Goal: Communication & Community: Connect with others

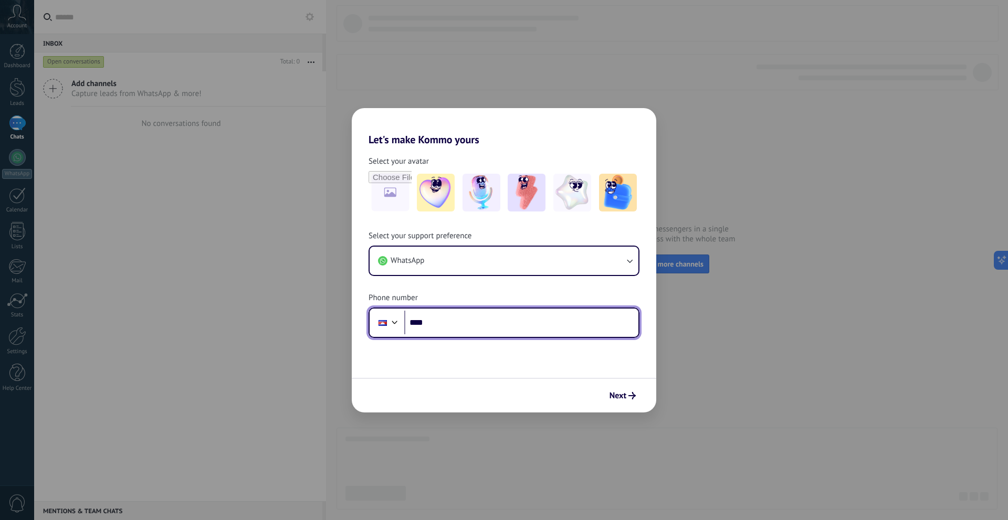
click at [457, 328] on input "****" at bounding box center [521, 323] width 234 height 24
click at [386, 325] on div at bounding box center [382, 323] width 8 height 6
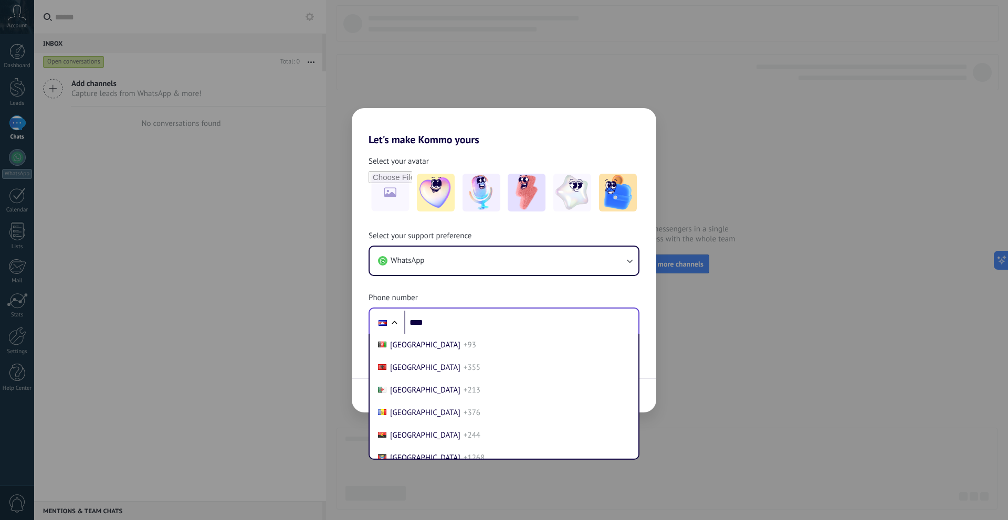
scroll to position [574, 0]
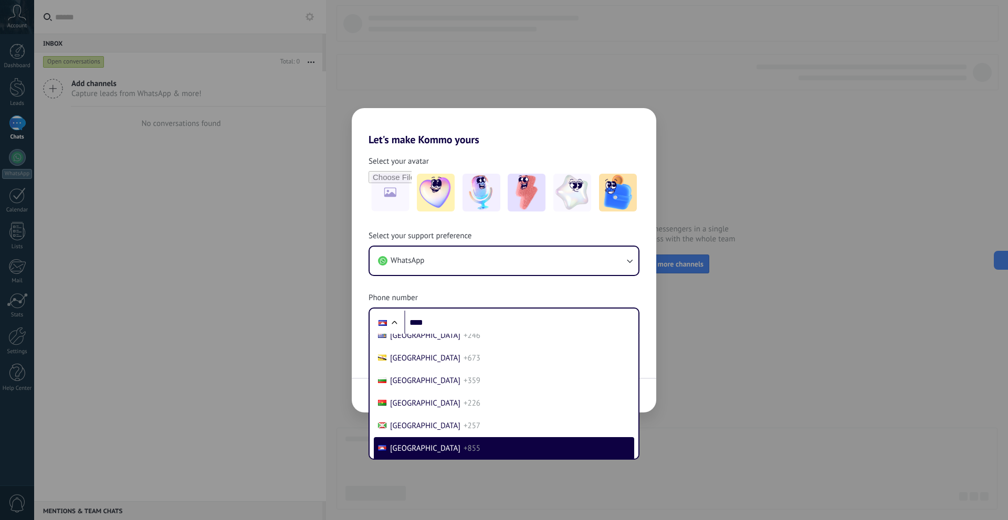
click at [360, 234] on div "Select your support preference WhatsApp Phone number Phone **** Afghanistan +93…" at bounding box center [504, 284] width 304 height 107
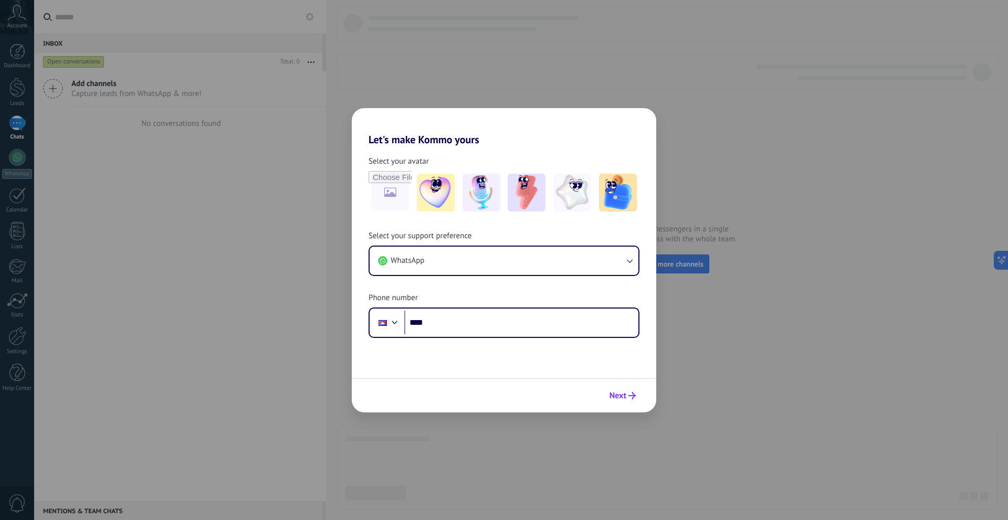
click at [623, 397] on span "Next" at bounding box center [617, 395] width 17 height 7
click at [713, 205] on div "Let's make Kommo yours Select your avatar Select your support preference WhatsA…" at bounding box center [504, 260] width 1008 height 520
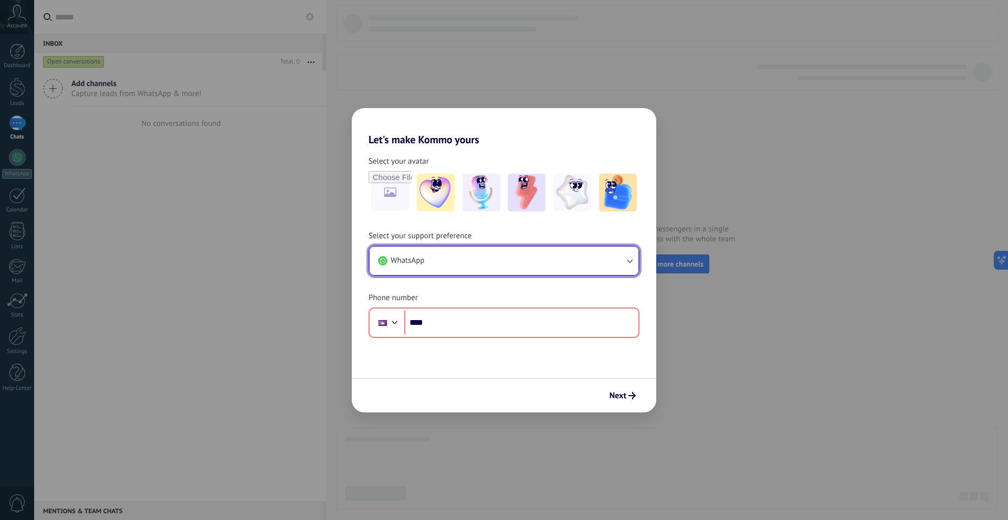
click at [633, 264] on icon "button" at bounding box center [629, 261] width 10 height 10
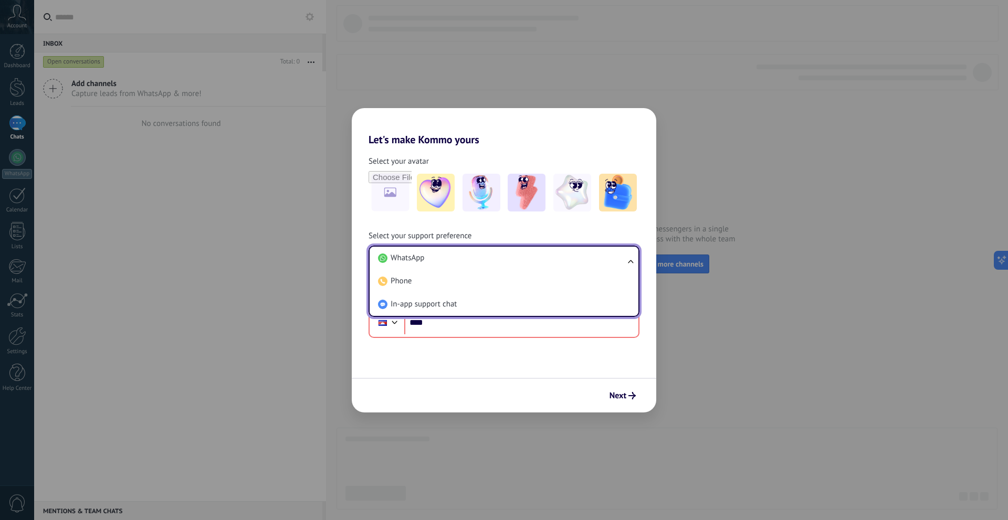
click at [633, 264] on ul "WhatsApp Phone In-app support chat" at bounding box center [503, 281] width 271 height 71
click at [527, 338] on form "Select your avatar Select your support preference WhatsApp WhatsApp Phone In-ap…" at bounding box center [504, 279] width 304 height 267
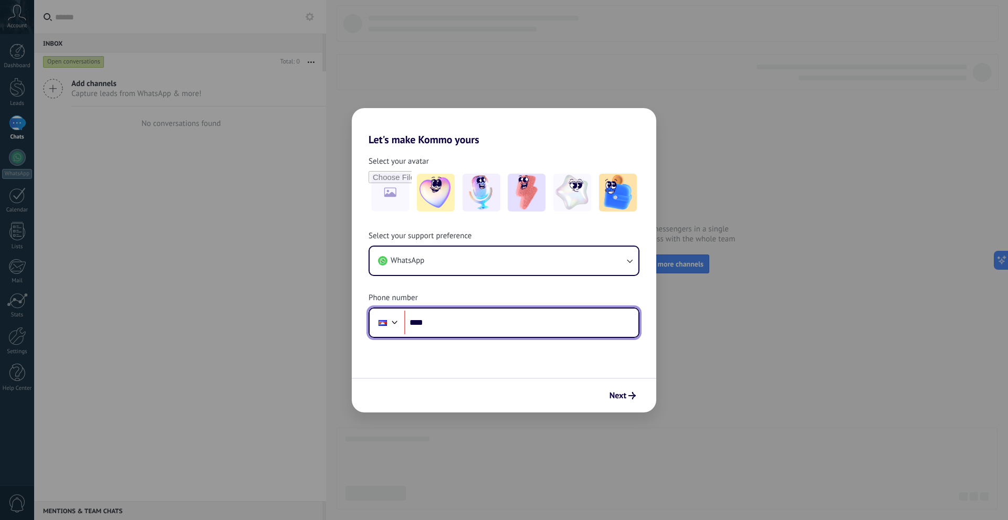
click at [392, 327] on div at bounding box center [394, 321] width 13 height 13
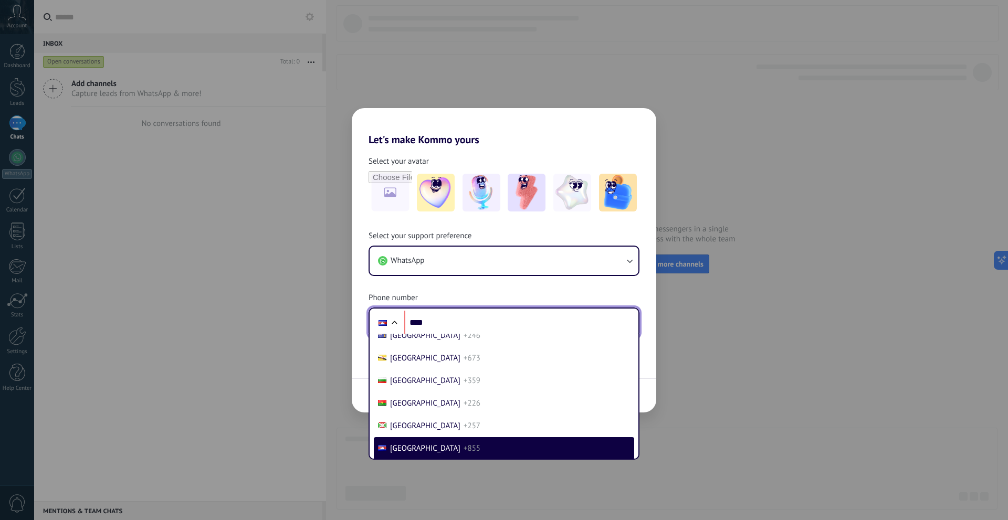
click at [395, 325] on div at bounding box center [394, 323] width 13 height 13
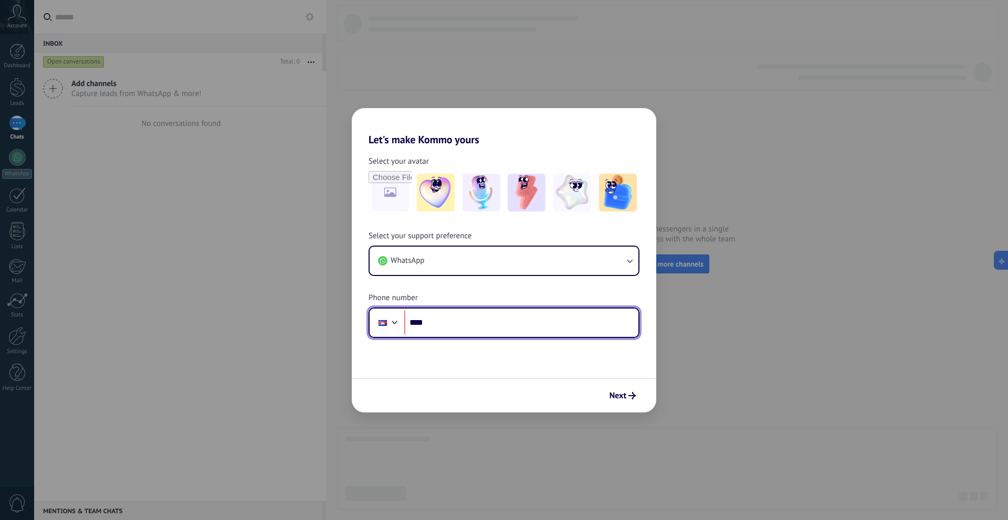
click at [381, 320] on div at bounding box center [383, 323] width 20 height 22
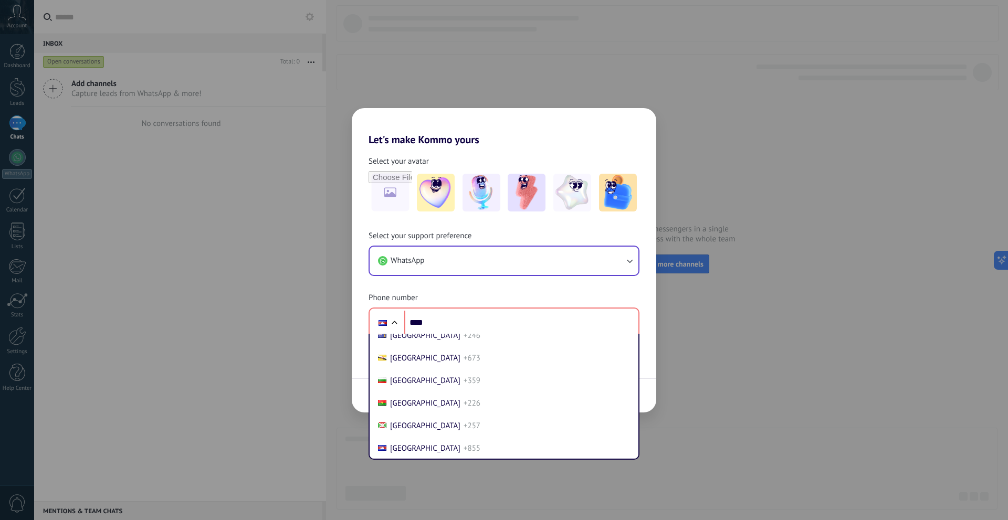
scroll to position [1866, 0]
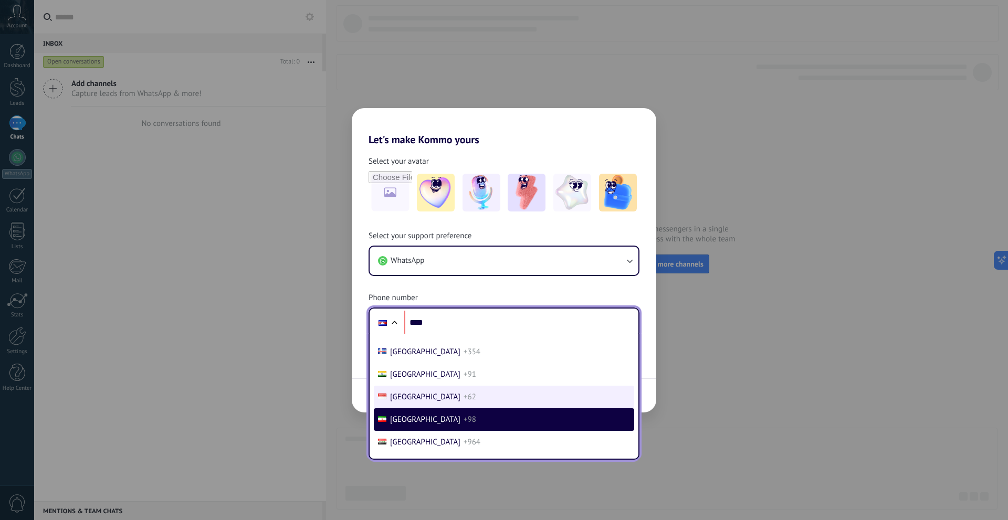
click at [444, 394] on li "Indonesia +62" at bounding box center [504, 397] width 260 height 23
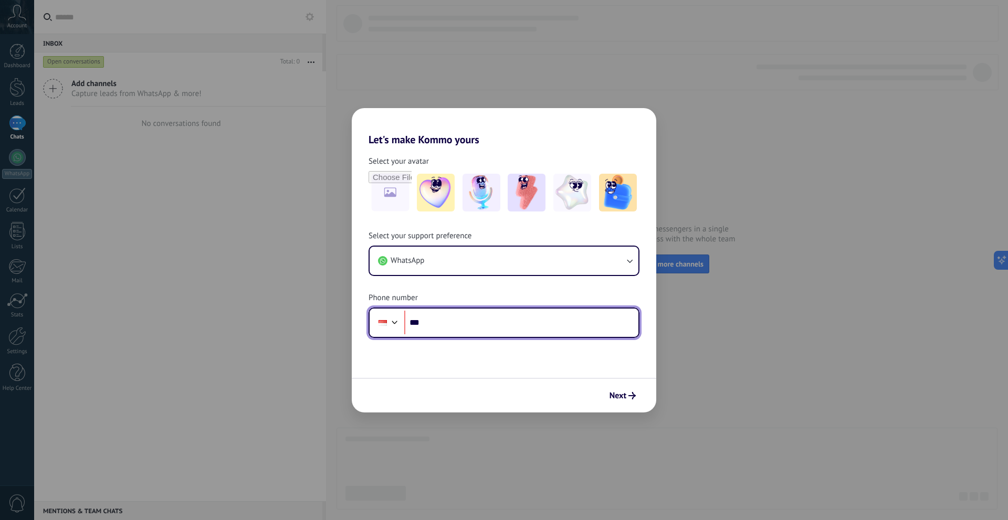
click at [505, 323] on input "****" at bounding box center [521, 323] width 234 height 24
click at [487, 317] on input "****" at bounding box center [521, 323] width 234 height 24
type input "**********"
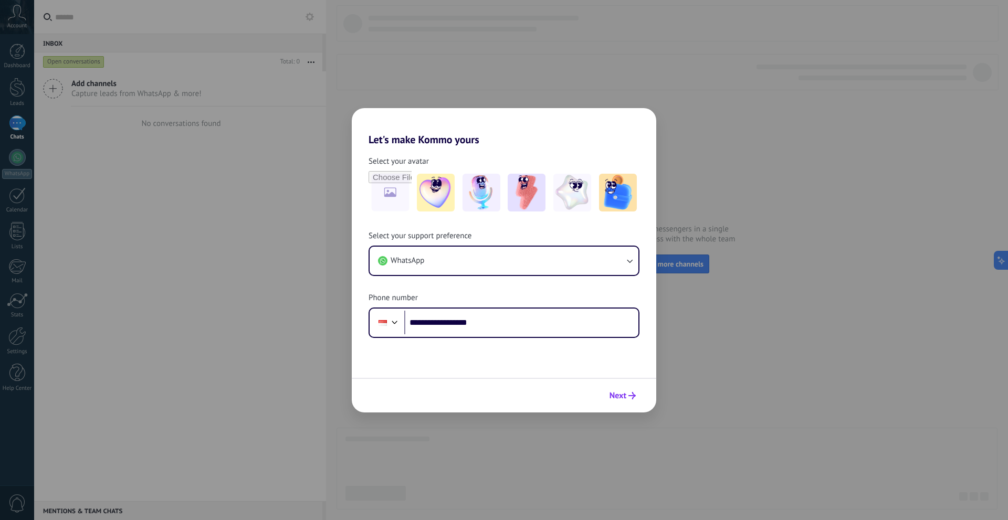
click at [631, 396] on icon "submit" at bounding box center [631, 395] width 7 height 7
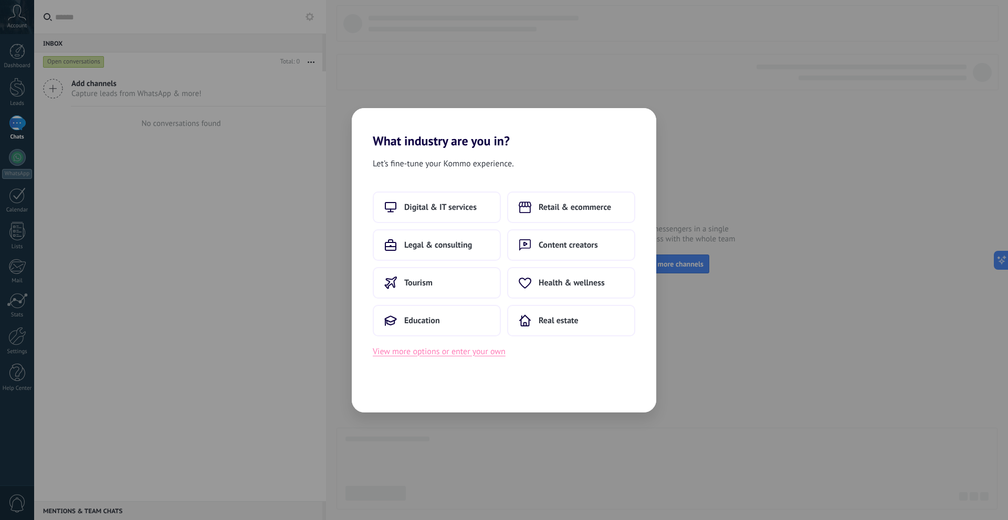
click at [469, 348] on button "View more options or enter your own" at bounding box center [439, 352] width 133 height 14
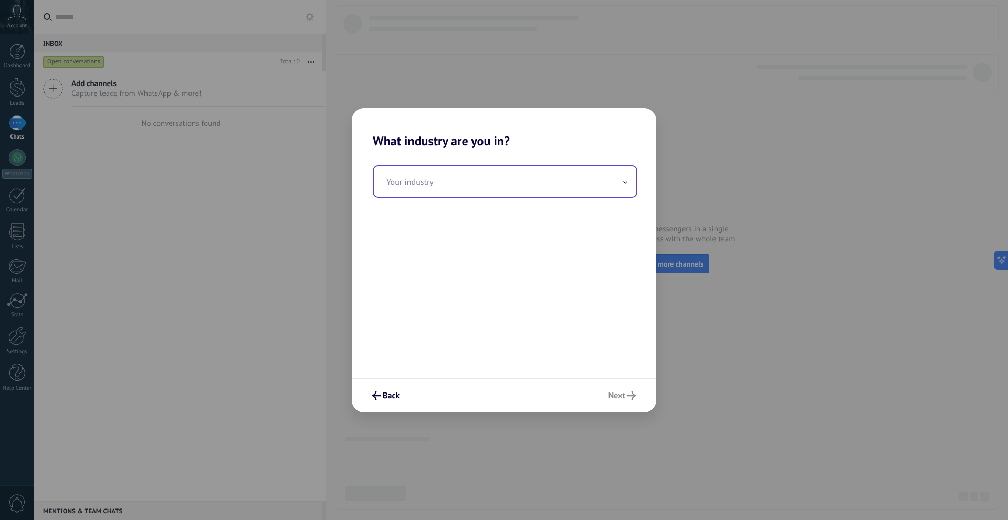
click at [446, 191] on input "text" at bounding box center [505, 181] width 262 height 30
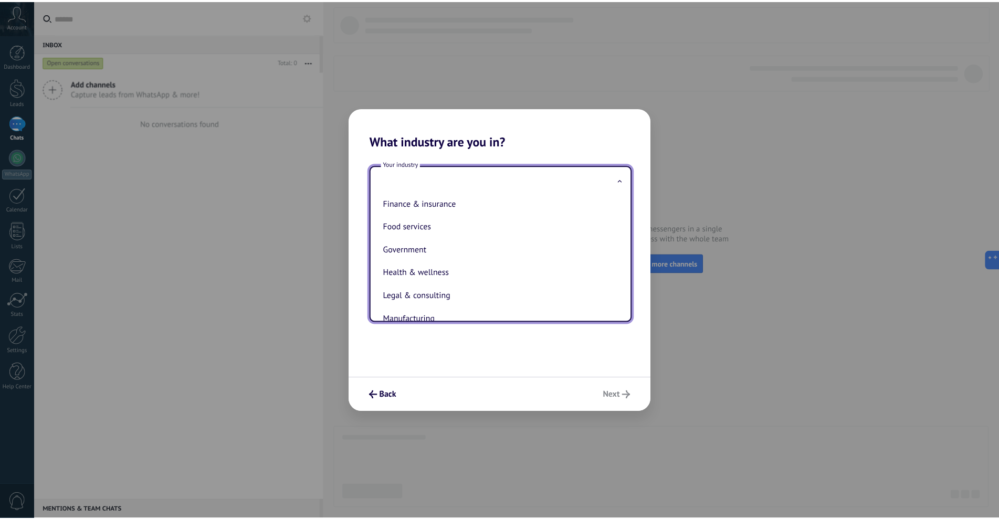
scroll to position [121, 0]
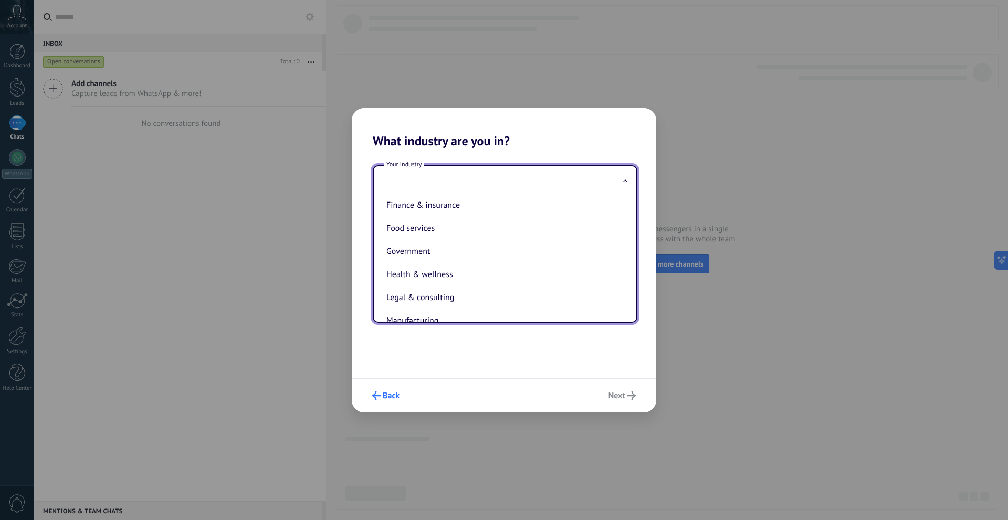
click at [396, 392] on span "Back" at bounding box center [391, 395] width 17 height 7
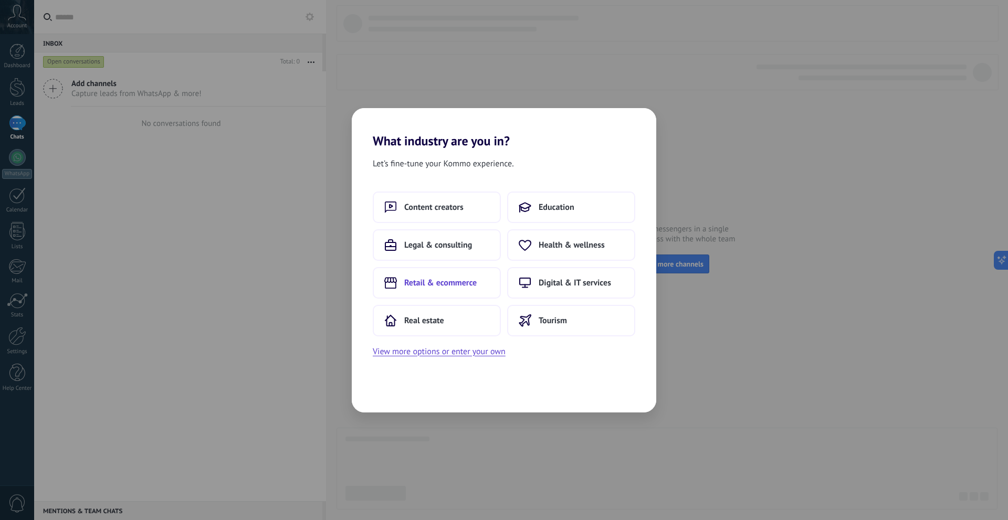
click at [441, 285] on span "Retail & ecommerce" at bounding box center [440, 283] width 72 height 10
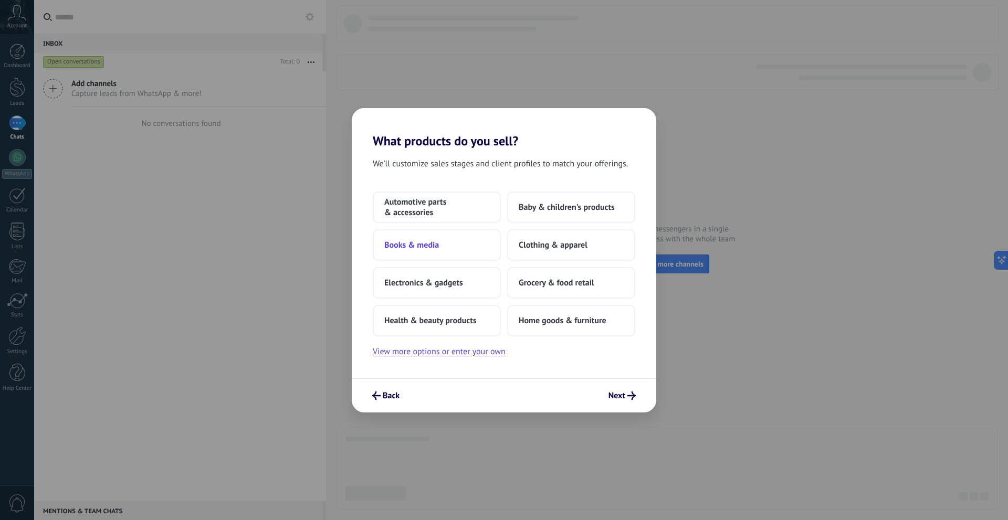
click at [442, 239] on button "Books & media" at bounding box center [437, 244] width 128 height 31
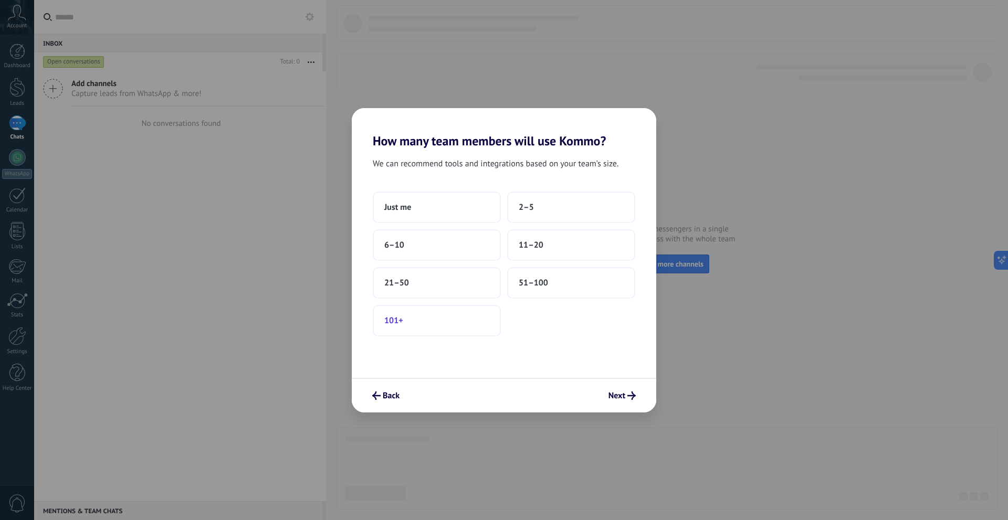
click at [437, 318] on button "101+" at bounding box center [437, 320] width 128 height 31
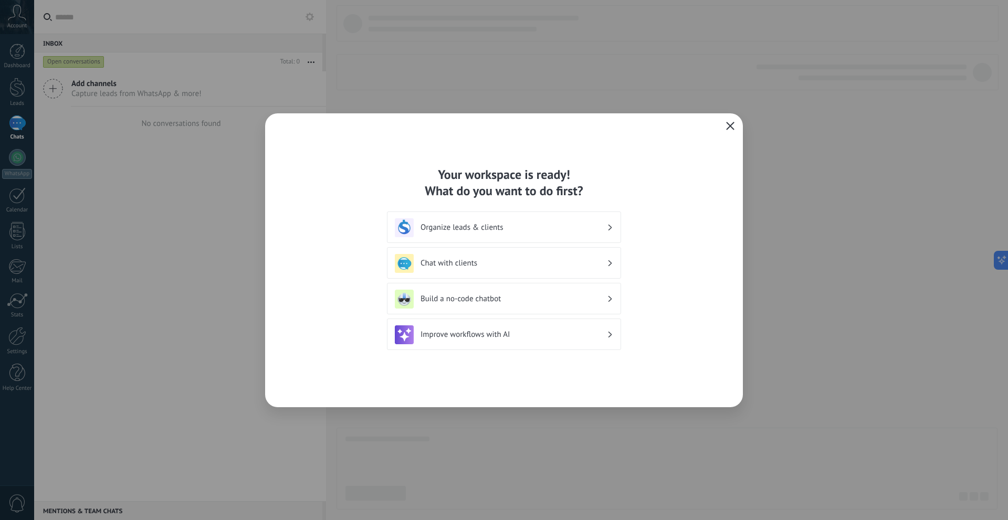
click at [724, 129] on button "button" at bounding box center [730, 126] width 14 height 15
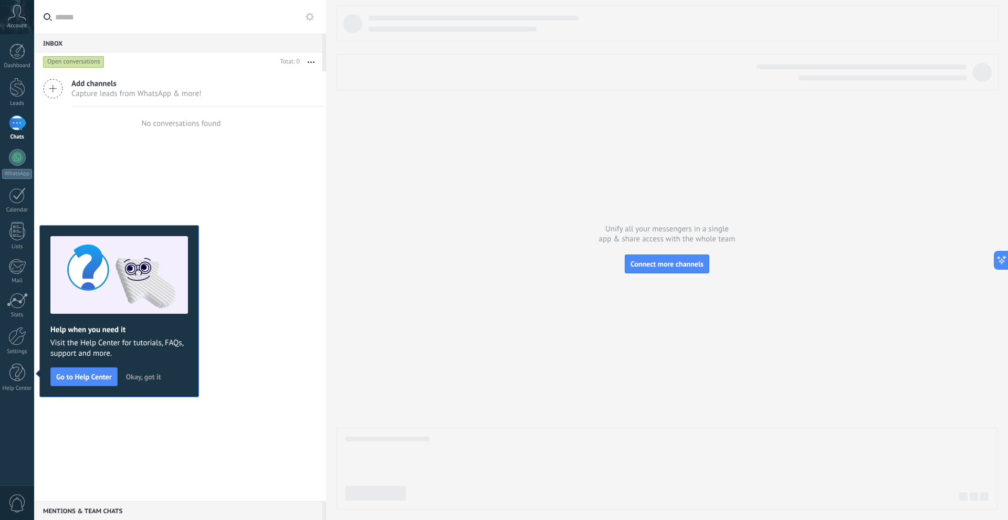
click at [353, 271] on div at bounding box center [666, 257] width 661 height 504
click at [22, 165] on link "WhatsApp" at bounding box center [17, 164] width 34 height 30
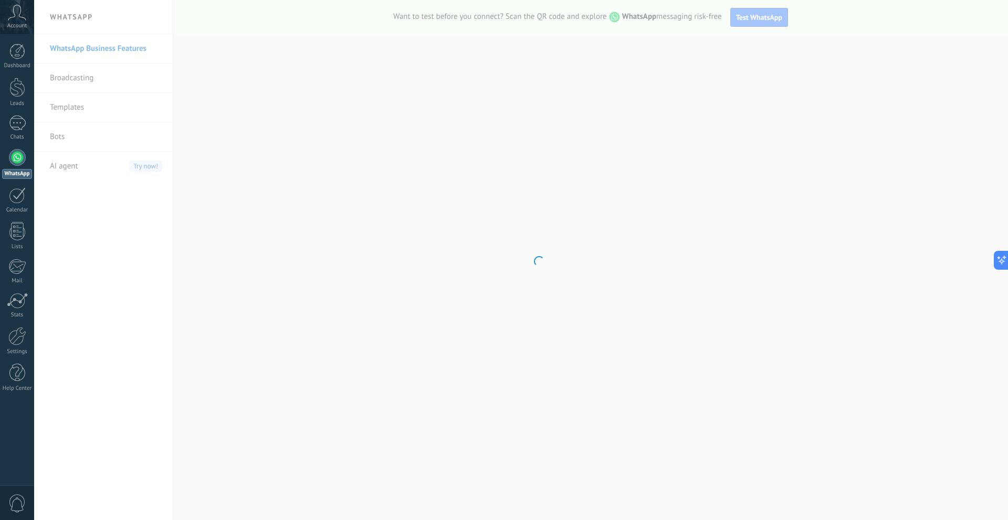
click at [301, 150] on body ".abccls-1,.abccls-2{fill-rule:evenodd}.abccls-2{fill:#fff} .abfcls-1{fill:none}…" at bounding box center [504, 260] width 1008 height 520
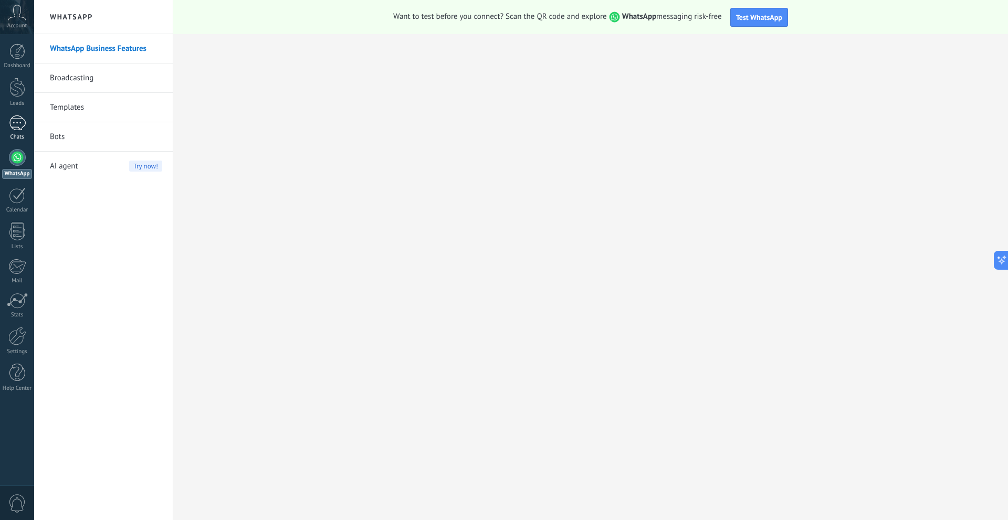
click at [15, 121] on div at bounding box center [17, 122] width 17 height 15
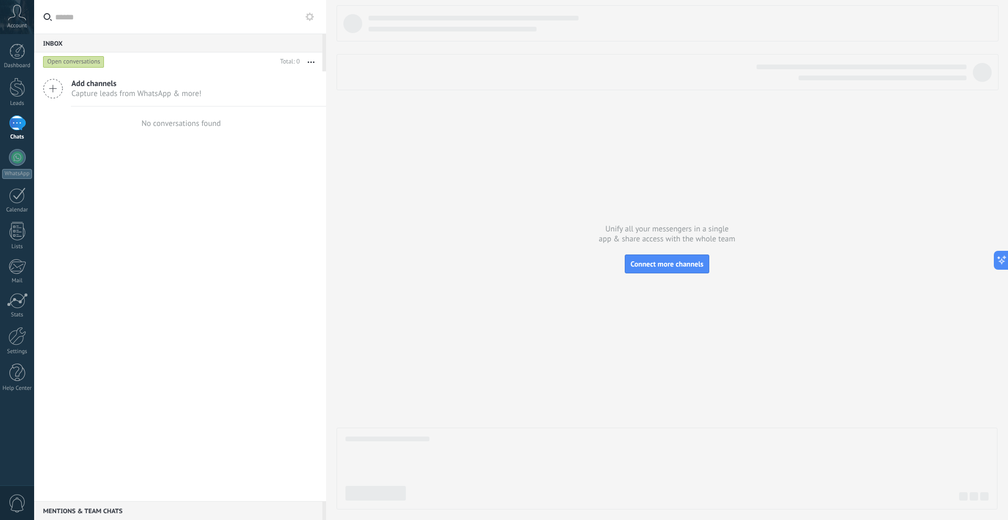
click at [103, 87] on span "Add channels" at bounding box center [136, 84] width 130 height 10
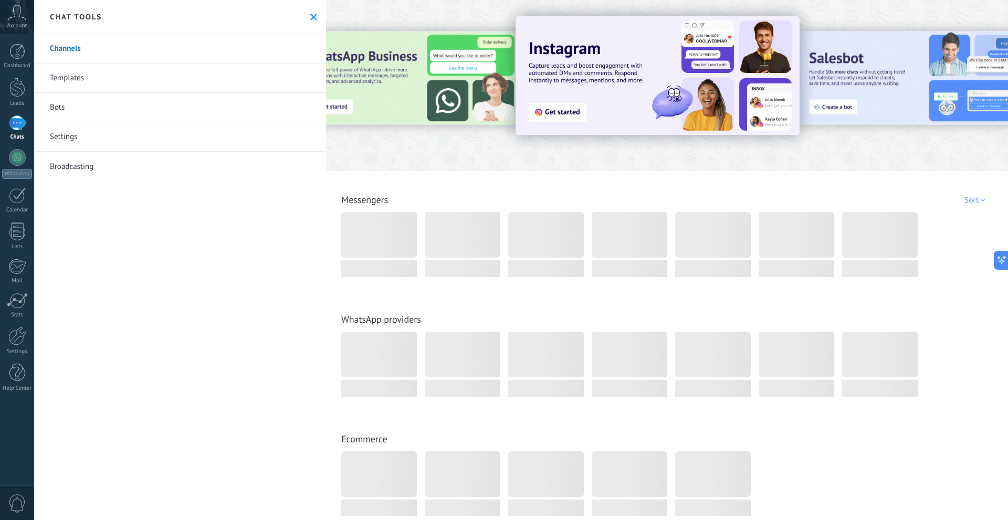
click at [310, 20] on button at bounding box center [313, 17] width 9 height 9
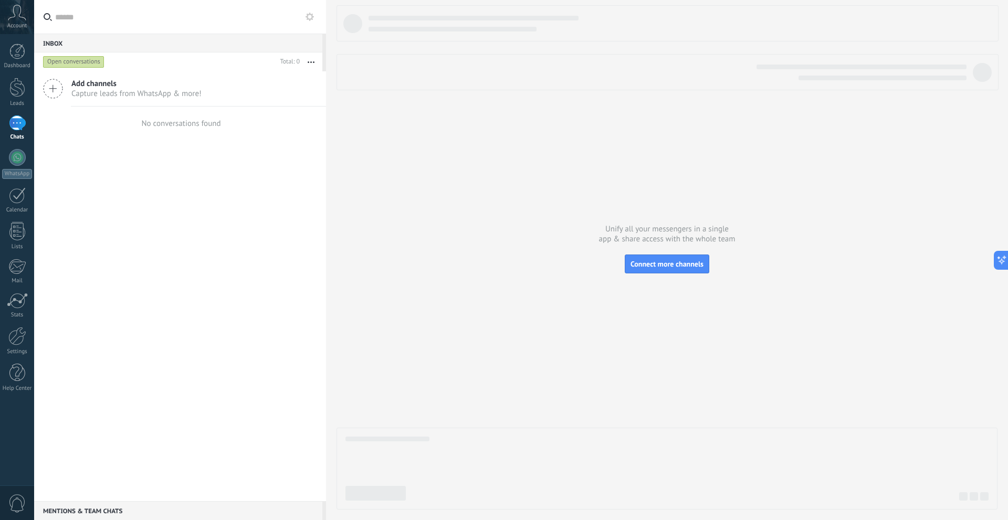
click at [303, 18] on input "text" at bounding box center [186, 17] width 262 height 34
click at [307, 16] on use at bounding box center [309, 17] width 8 height 8
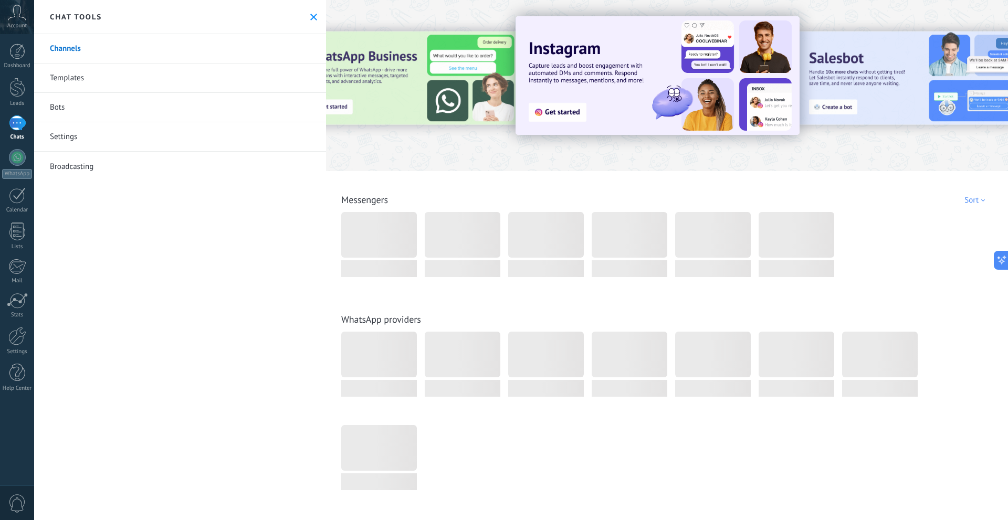
click at [218, 74] on link "Templates" at bounding box center [180, 77] width 292 height 29
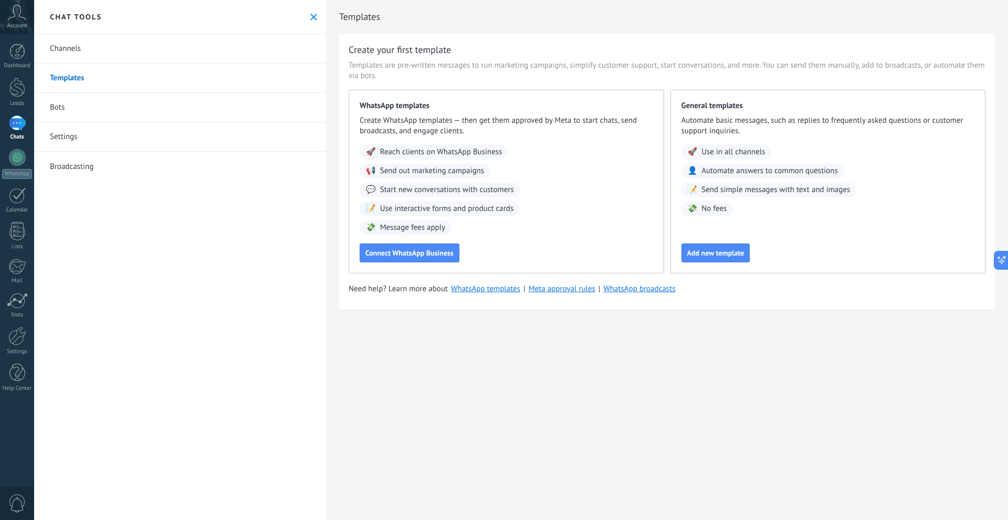
click at [402, 372] on div "Templates Create your first template Templates are pre-written messages to run …" at bounding box center [667, 260] width 682 height 520
click at [397, 252] on span "Connect WhatsApp Business" at bounding box center [409, 252] width 88 height 7
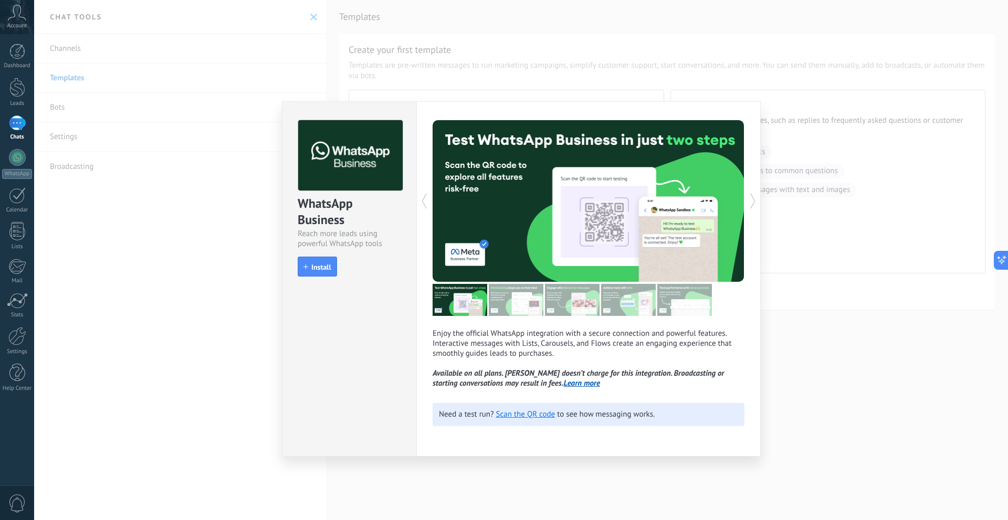
click at [741, 200] on div at bounding box center [666, 201] width 156 height 162
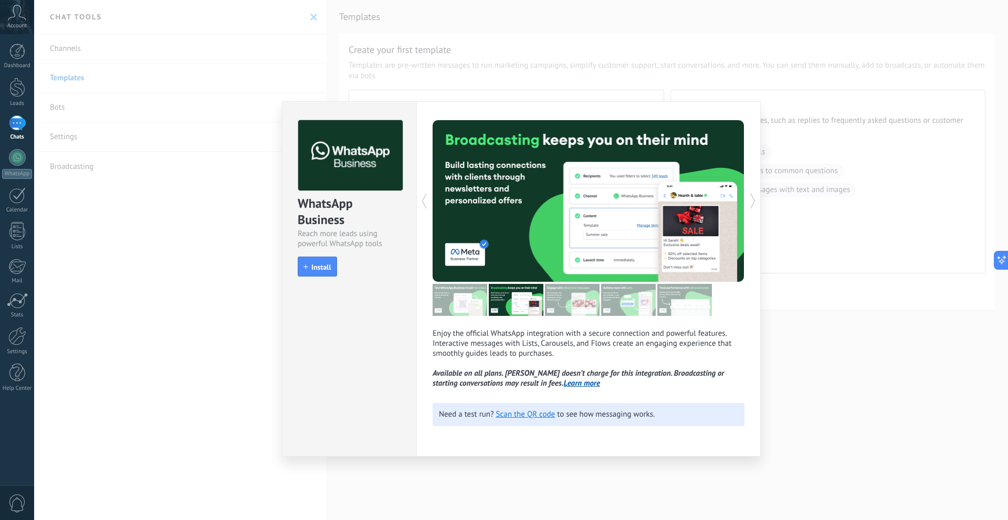
click at [741, 200] on div at bounding box center [666, 201] width 156 height 162
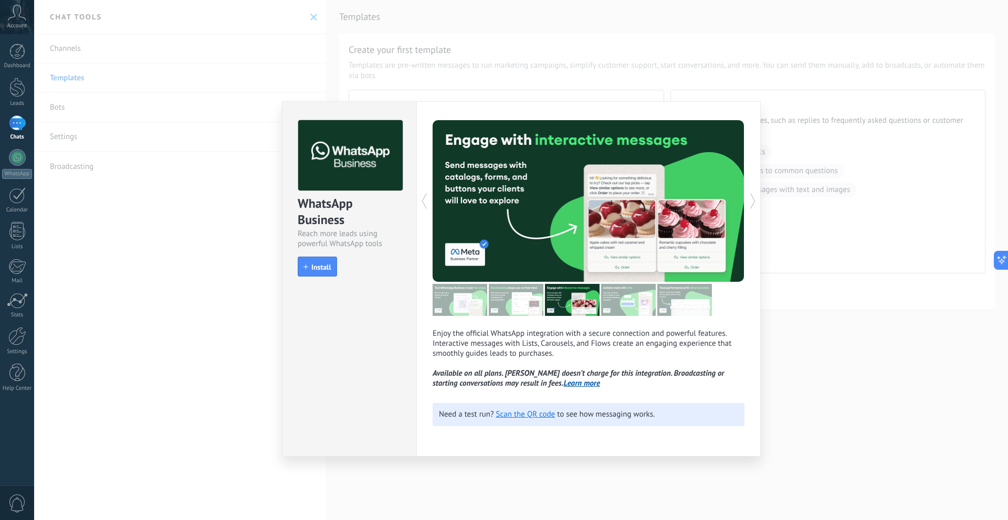
click at [741, 200] on div at bounding box center [666, 201] width 156 height 162
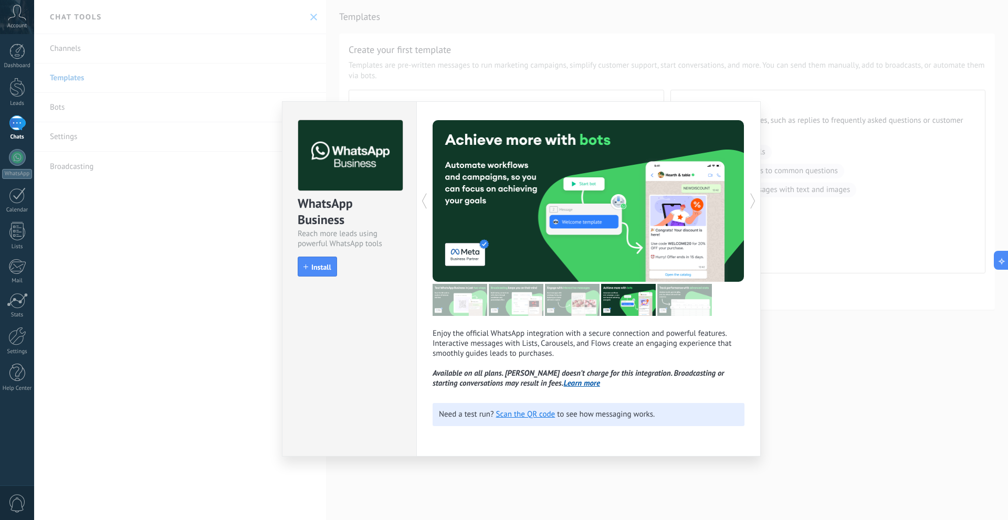
click at [741, 200] on div at bounding box center [666, 201] width 156 height 162
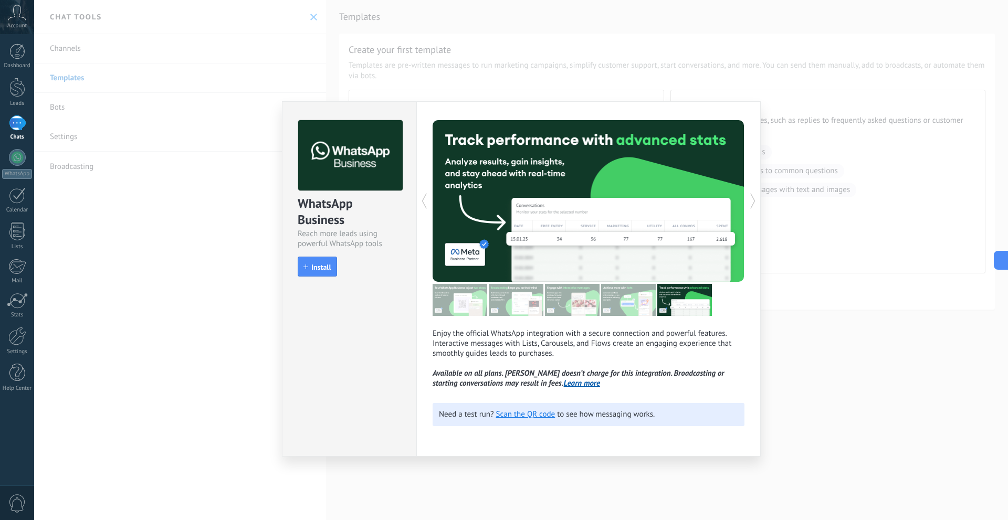
click at [741, 200] on div at bounding box center [666, 201] width 156 height 162
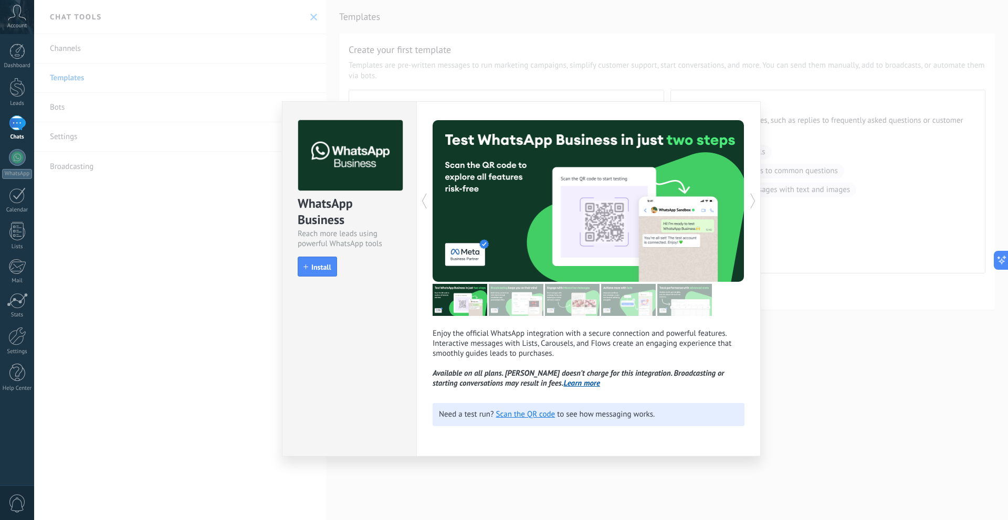
click at [741, 200] on div at bounding box center [666, 201] width 156 height 162
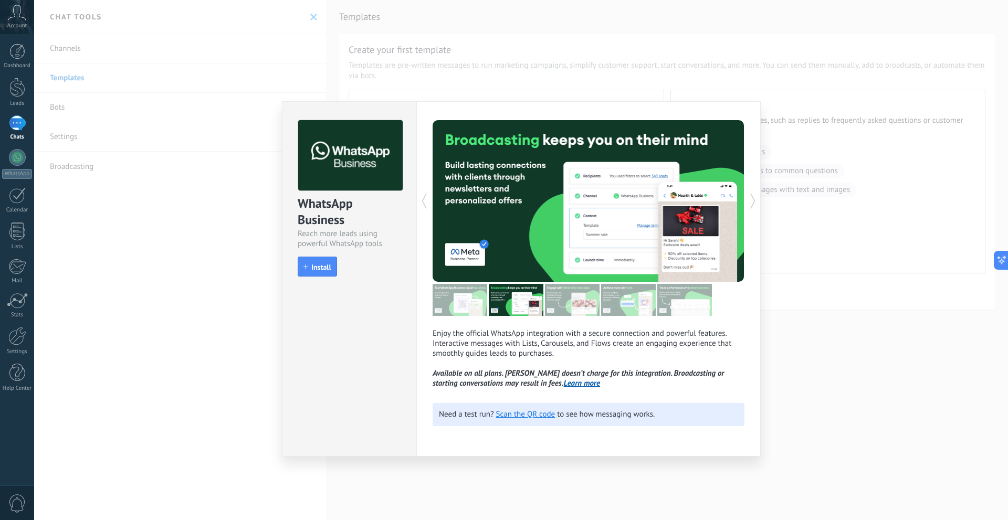
click at [741, 200] on div at bounding box center [666, 201] width 156 height 162
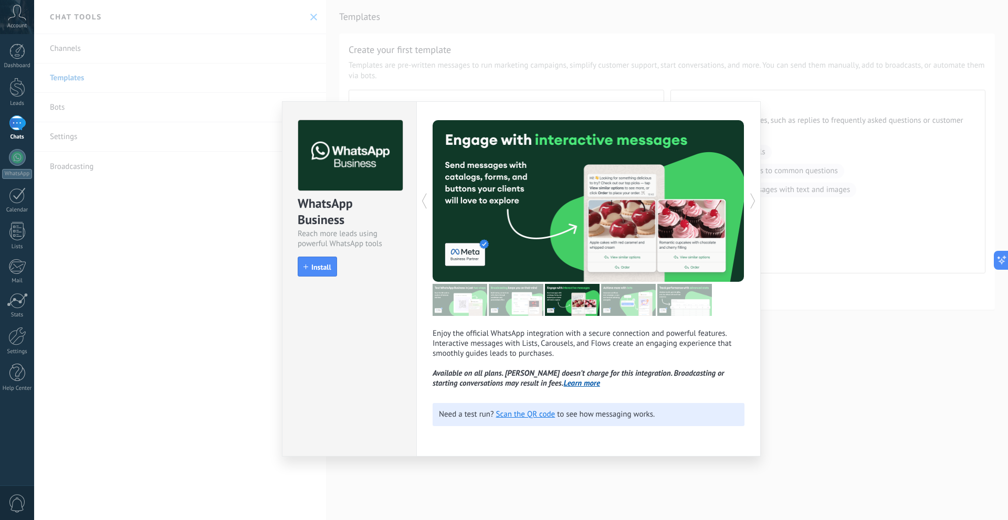
click at [790, 409] on div "WhatsApp Business Reach more leads using powerful WhatsApp tools install Instal…" at bounding box center [520, 260] width 973 height 520
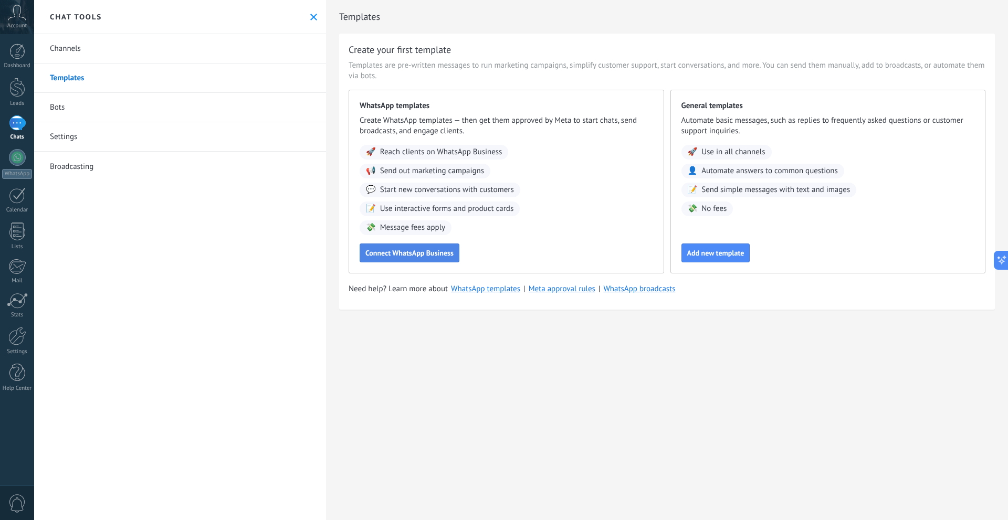
click at [377, 249] on span "Connect WhatsApp Business" at bounding box center [409, 252] width 88 height 7
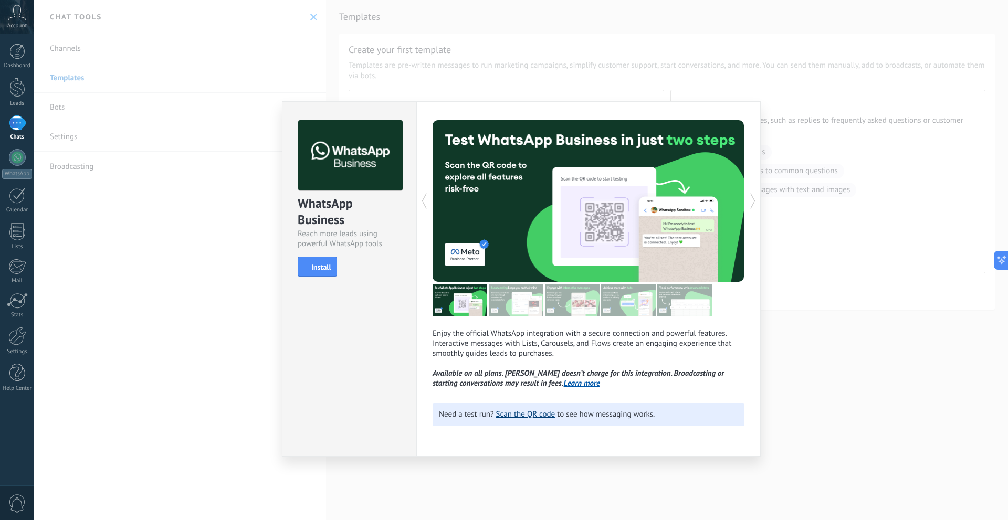
click at [532, 415] on link "Scan the QR code" at bounding box center [525, 414] width 59 height 10
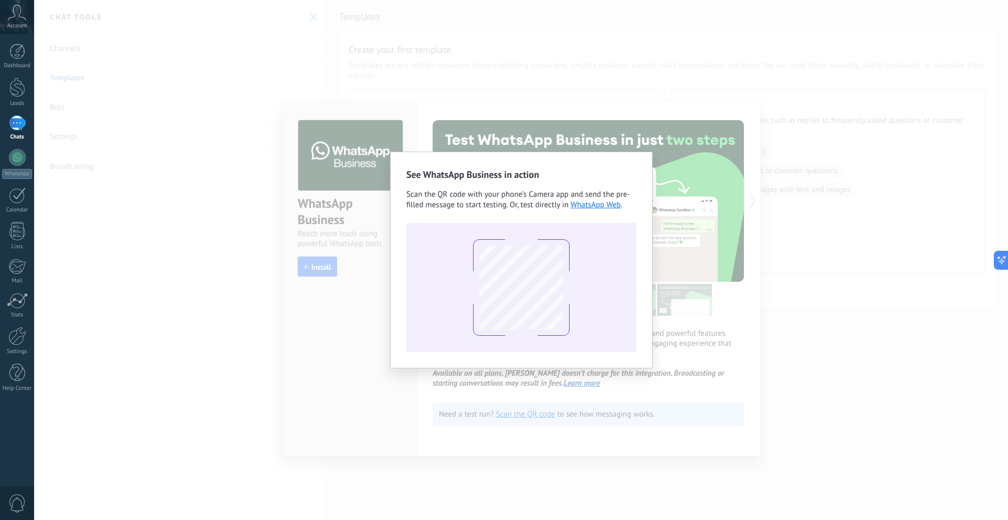
click at [789, 365] on div "See WhatsApp Business in action Scan the QR code with your phone’s Camera app a…" at bounding box center [520, 260] width 973 height 520
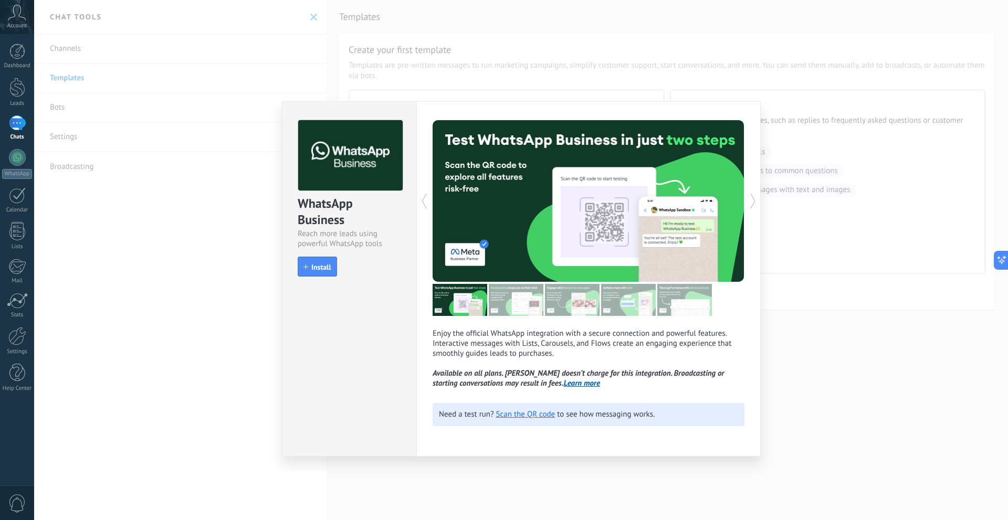
click at [779, 333] on div "WhatsApp Business Reach more leads using powerful WhatsApp tools install Instal…" at bounding box center [520, 260] width 973 height 520
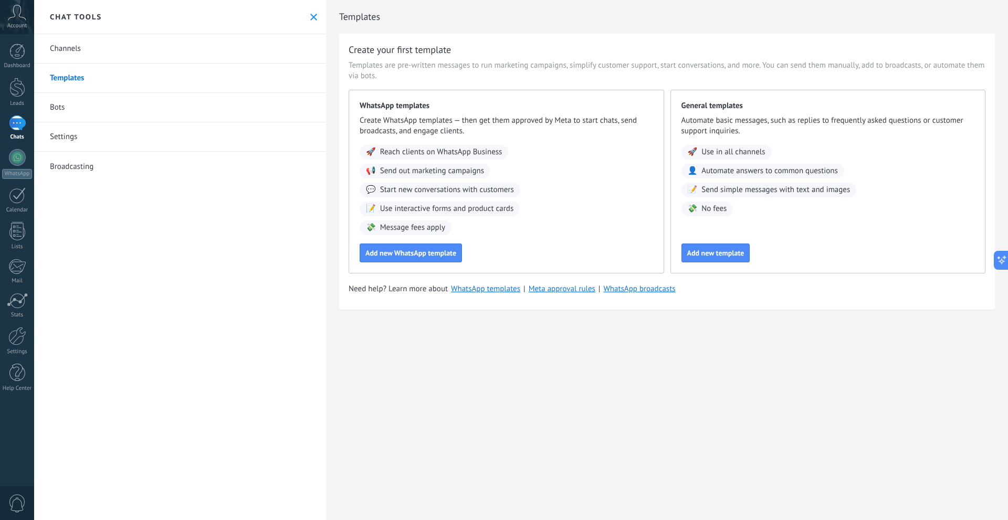
click at [12, 26] on span "Account" at bounding box center [16, 26] width 19 height 7
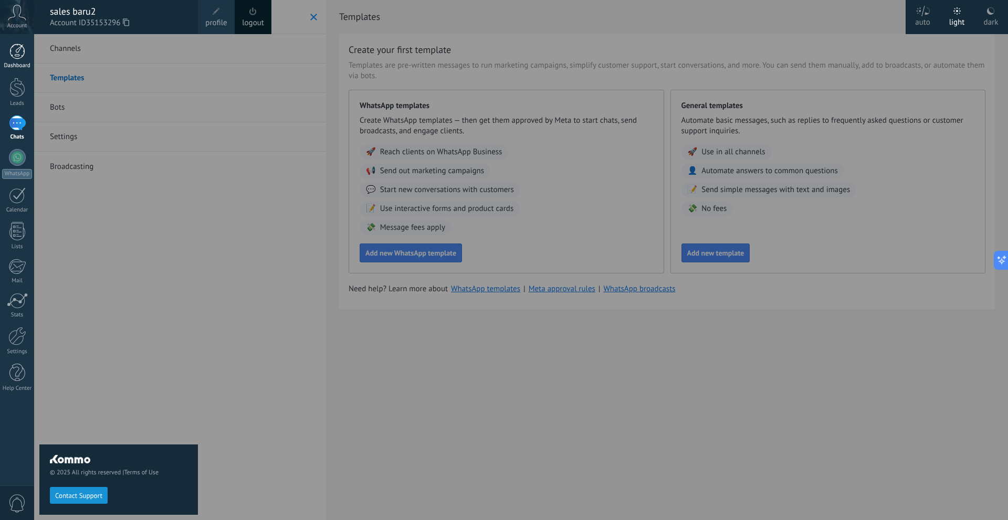
click at [8, 66] on div "Dashboard" at bounding box center [17, 65] width 30 height 7
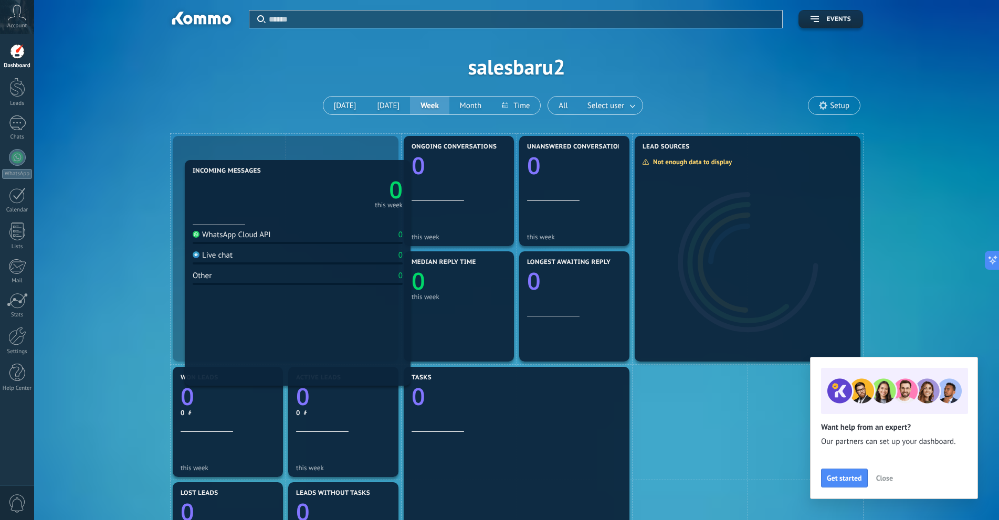
drag, startPoint x: 256, startPoint y: 215, endPoint x: 268, endPoint y: 239, distance: 27.0
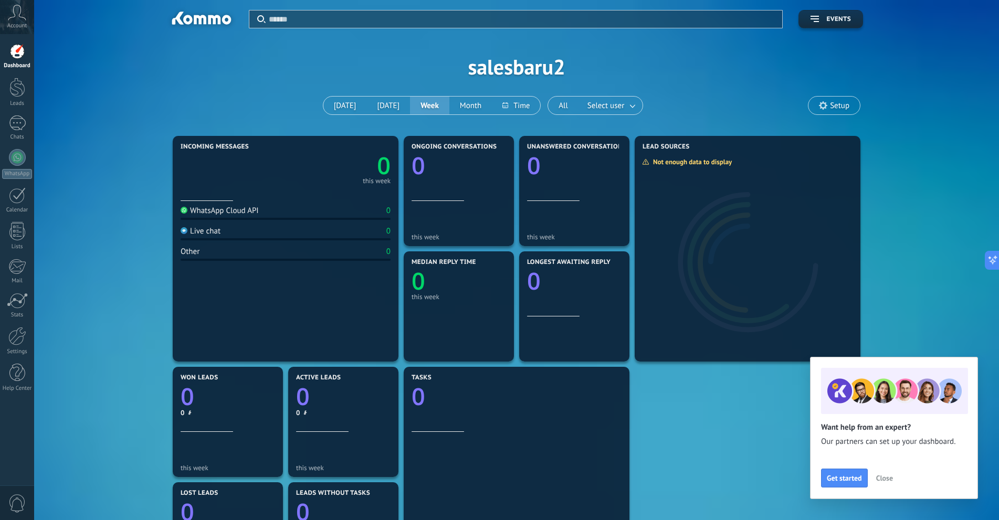
click at [893, 480] on button "Close" at bounding box center [884, 478] width 26 height 16
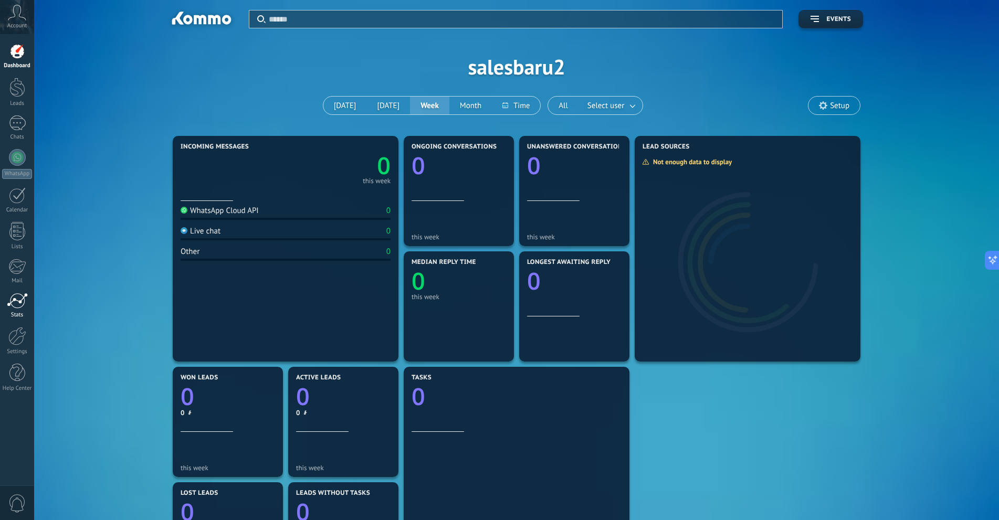
click at [24, 306] on div at bounding box center [17, 301] width 21 height 16
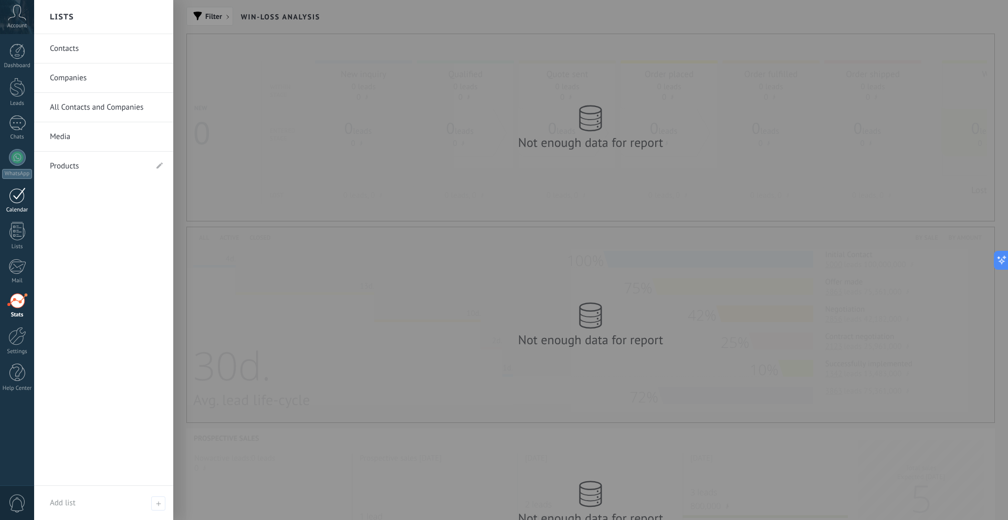
click at [14, 202] on div at bounding box center [17, 195] width 17 height 16
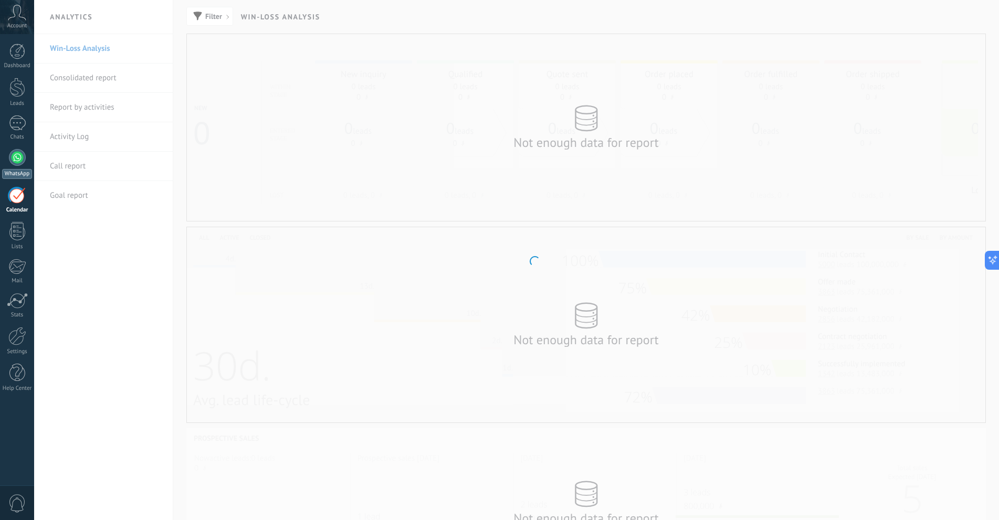
click at [13, 161] on div at bounding box center [17, 157] width 17 height 17
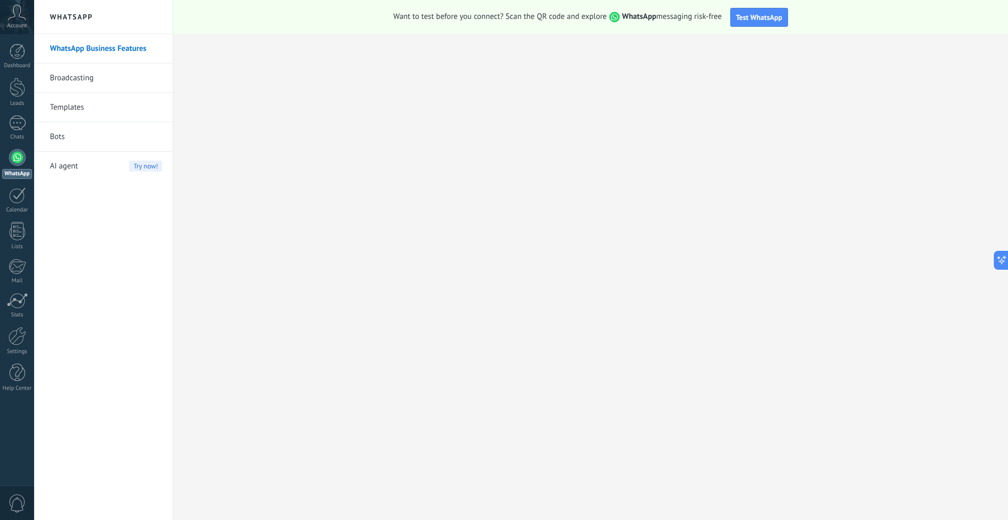
click at [84, 82] on link "Broadcasting" at bounding box center [106, 77] width 112 height 29
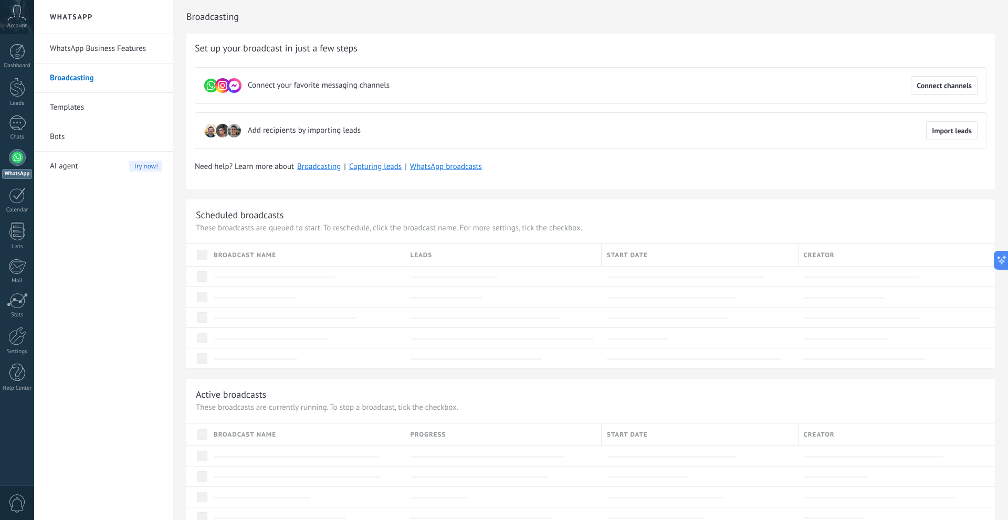
click at [590, 169] on div "Need help? Learn more about Broadcasting | Capturing leads | WhatsApp broadcasts" at bounding box center [590, 167] width 791 height 10
click at [917, 82] on span "Connect channels" at bounding box center [943, 85] width 55 height 7
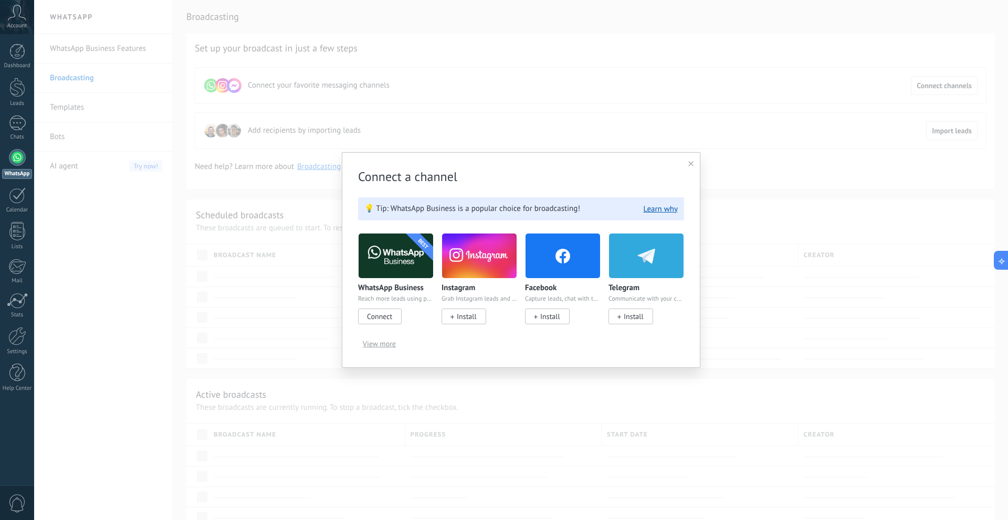
click at [385, 315] on span "Connect" at bounding box center [379, 316] width 25 height 9
click at [393, 320] on span "Connect" at bounding box center [380, 317] width 44 height 16
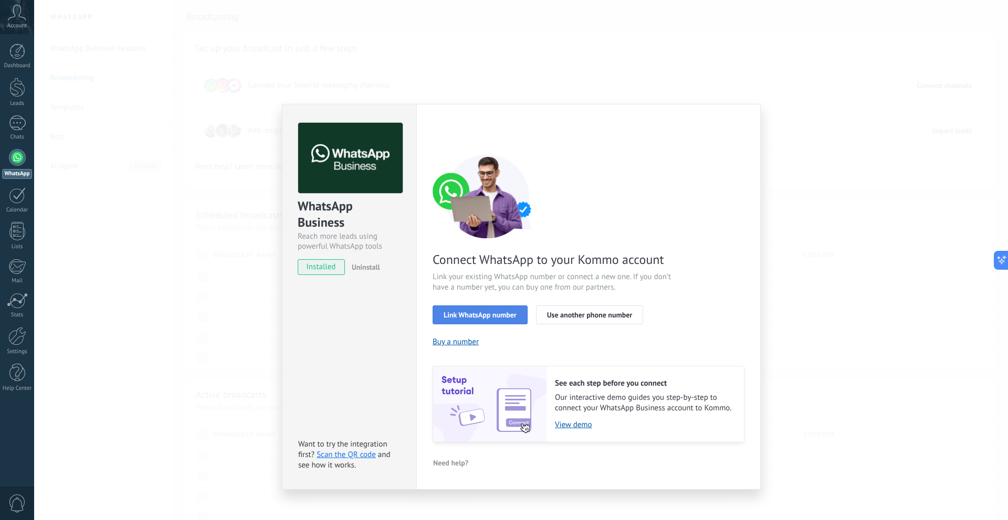
drag, startPoint x: 470, startPoint y: 340, endPoint x: 508, endPoint y: 322, distance: 42.5
click at [508, 322] on div "Connect WhatsApp to your Kommo account Link your existing WhatsApp number or co…" at bounding box center [588, 298] width 312 height 288
click at [485, 306] on button "Link WhatsApp number" at bounding box center [479, 314] width 95 height 19
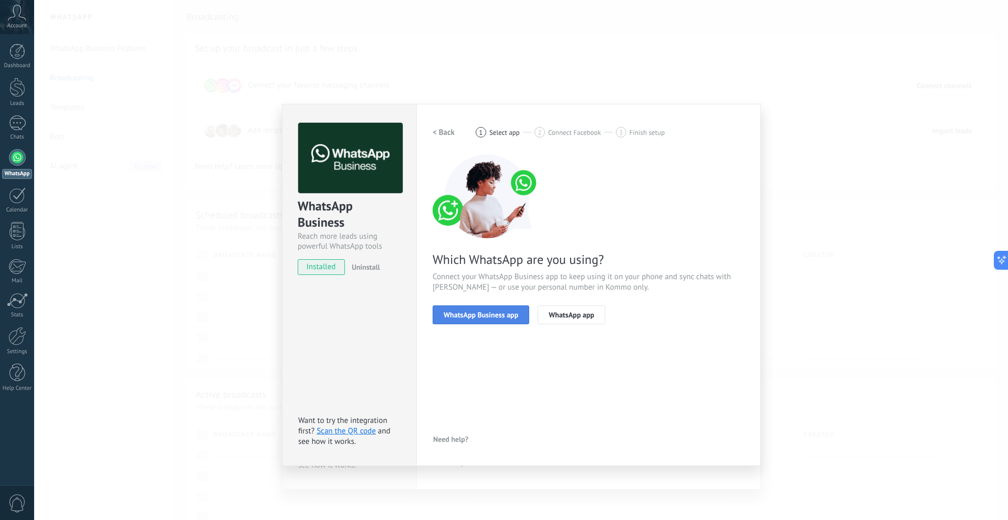
click at [492, 316] on span "WhatsApp Business app" at bounding box center [480, 314] width 75 height 7
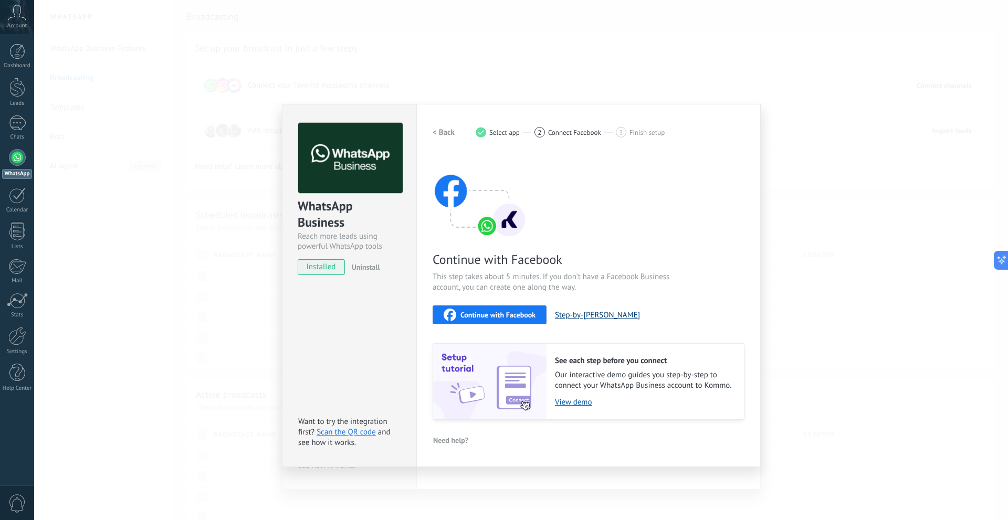
click at [605, 315] on button "Step-by-[PERSON_NAME]" at bounding box center [597, 315] width 85 height 10
click at [450, 319] on icon "button" at bounding box center [449, 315] width 13 height 13
click at [771, 90] on div "WhatsApp Business Reach more leads using powerful WhatsApp tools installed Unin…" at bounding box center [520, 260] width 973 height 520
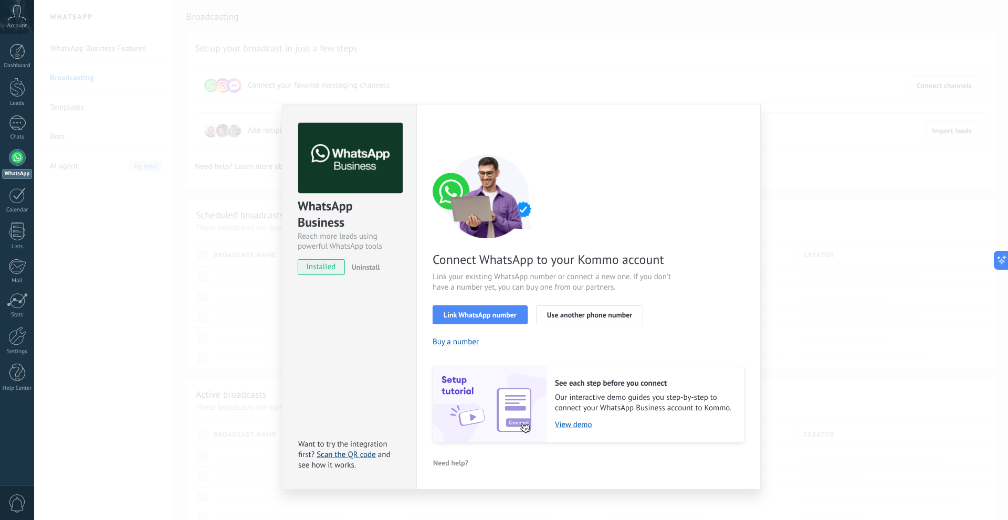
click at [347, 455] on link "Scan the QR code" at bounding box center [345, 455] width 59 height 10
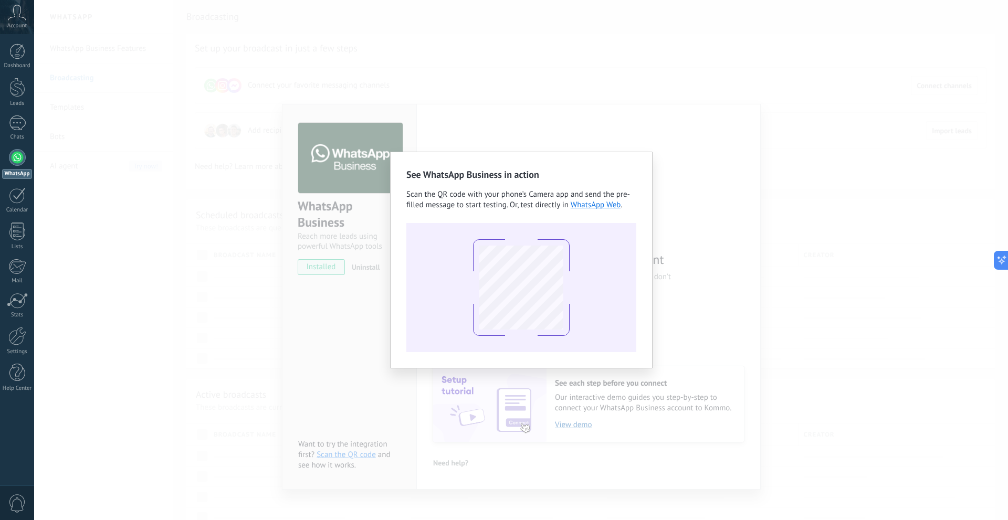
click at [381, 351] on div "See WhatsApp Business in action Scan the QR code with your phone’s Camera app a…" at bounding box center [520, 260] width 973 height 520
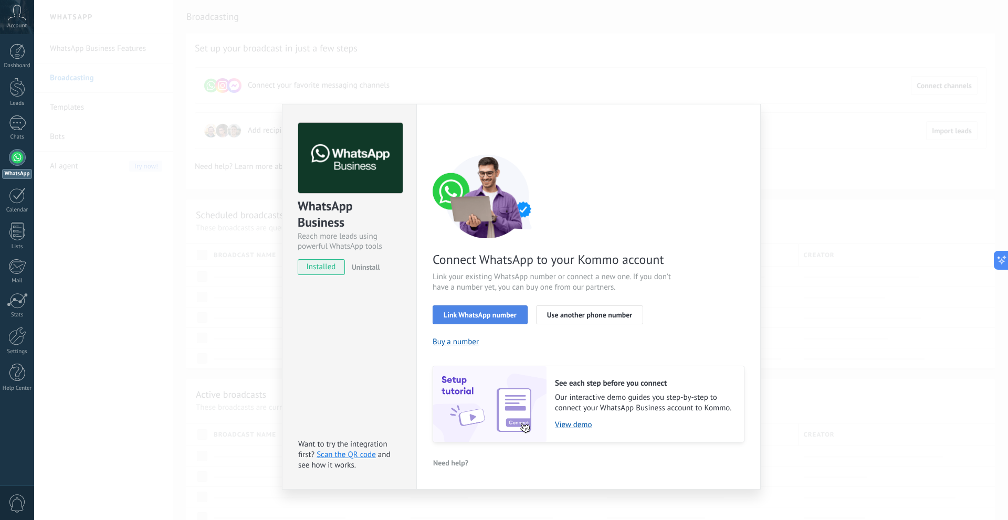
click at [508, 314] on span "Link WhatsApp number" at bounding box center [479, 314] width 73 height 7
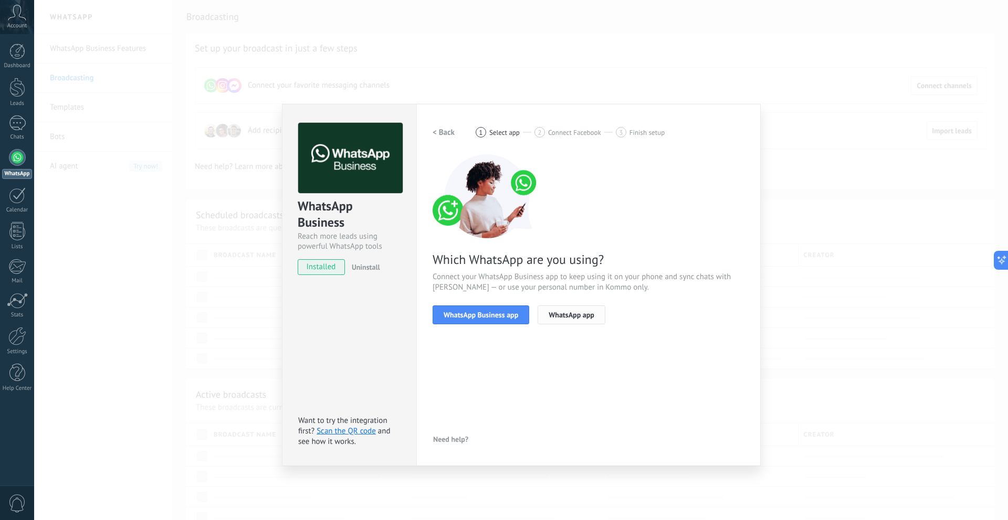
click at [580, 317] on span "WhatsApp app" at bounding box center [571, 314] width 46 height 7
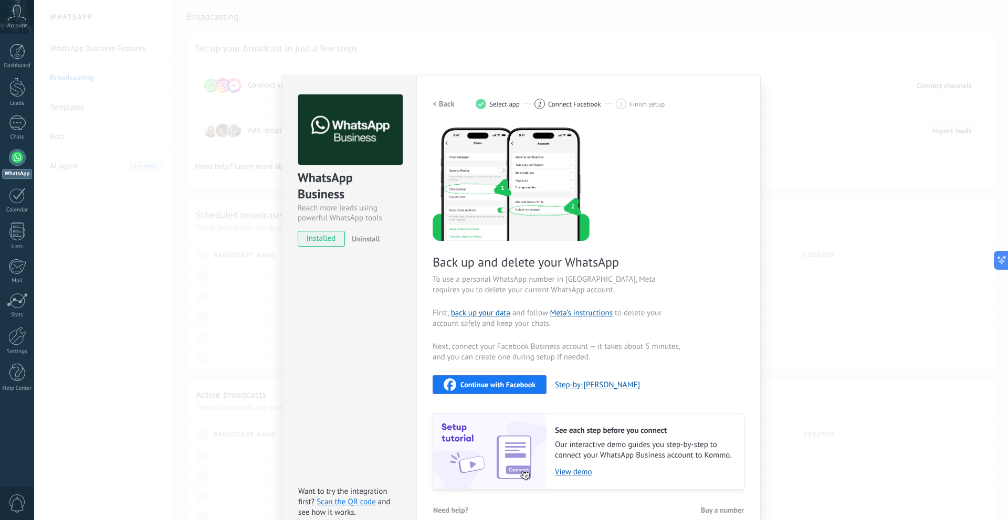
scroll to position [44, 0]
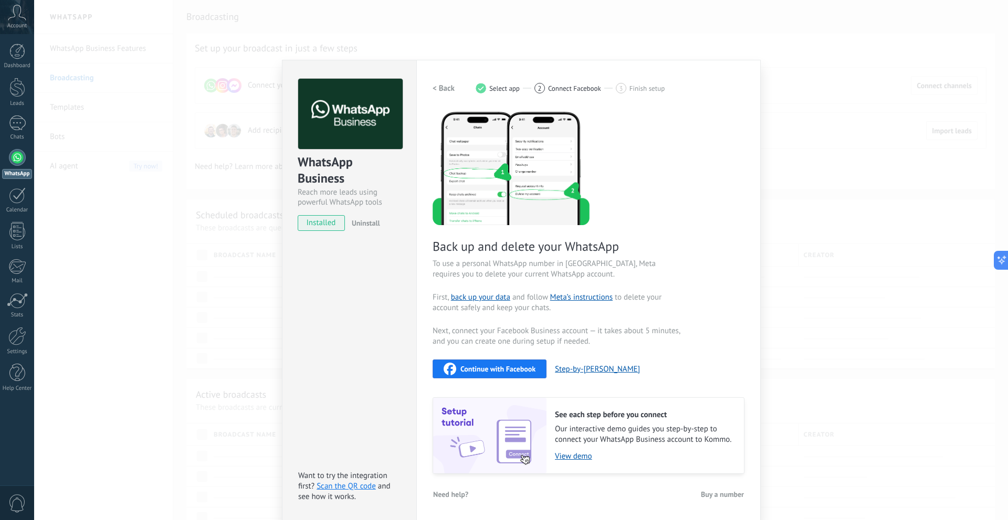
click at [492, 187] on img at bounding box center [510, 167] width 157 height 115
click at [353, 486] on link "Scan the QR code" at bounding box center [345, 486] width 59 height 10
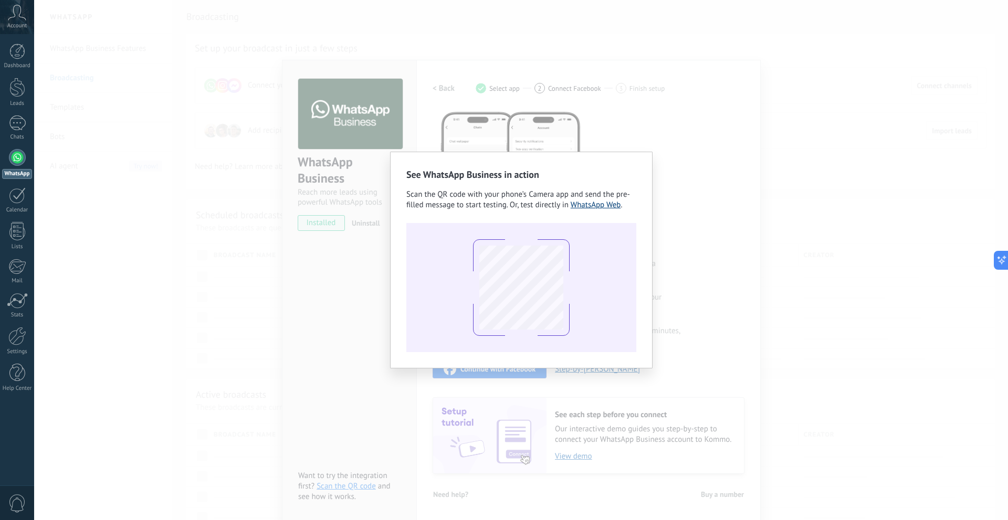
click at [605, 206] on link "WhatsApp Web" at bounding box center [595, 205] width 50 height 10
click at [340, 340] on div "See WhatsApp Business in action Scan the QR code with your phone’s Camera app a…" at bounding box center [520, 260] width 973 height 520
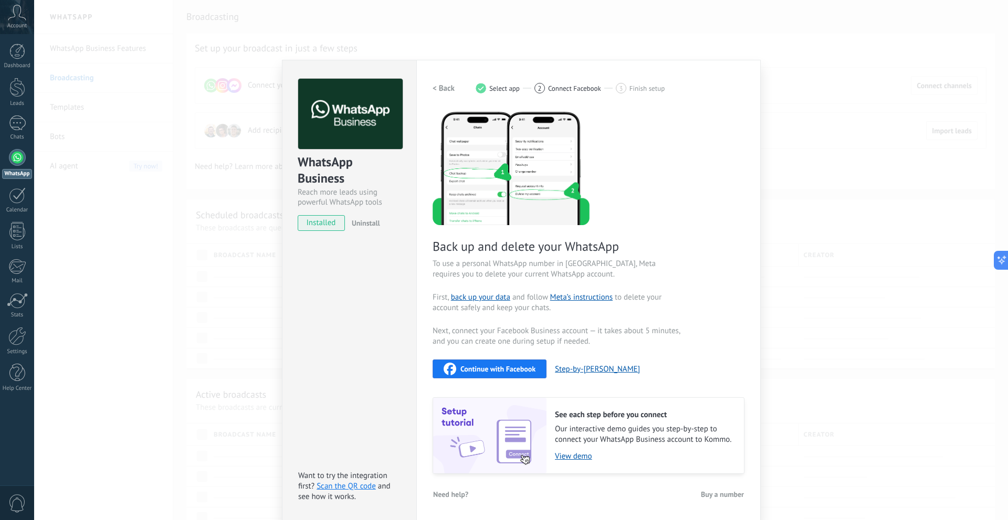
click at [587, 98] on div "< Back 1 Select app 2 Connect Facebook 3 Finish setup Back up and delete your W…" at bounding box center [588, 276] width 312 height 395
click at [587, 94] on div "< Back 1 Select app 2 Connect Facebook 3 Finish setup" at bounding box center [588, 88] width 312 height 19
click at [587, 92] on span "Connect Facebook" at bounding box center [574, 88] width 53 height 8
click at [585, 87] on span "Connect Facebook" at bounding box center [574, 88] width 53 height 8
click at [650, 87] on span "Finish setup" at bounding box center [646, 88] width 35 height 8
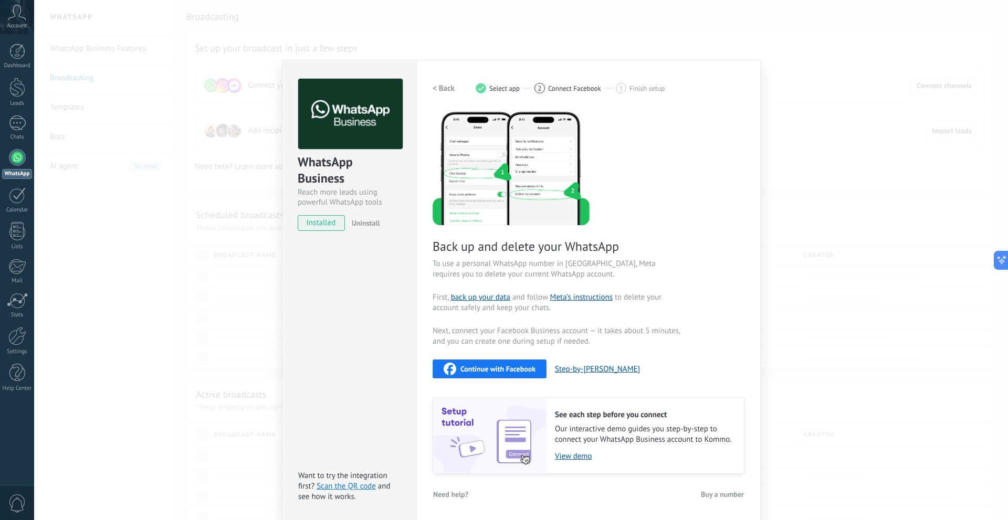
click at [586, 88] on span "Connect Facebook" at bounding box center [574, 88] width 53 height 8
click at [477, 371] on span "Continue with Facebook" at bounding box center [497, 368] width 75 height 7
click at [203, 150] on div "WhatsApp Business Reach more leads using powerful WhatsApp tools installed Unin…" at bounding box center [520, 260] width 973 height 520
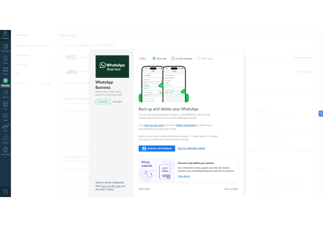
scroll to position [0, 0]
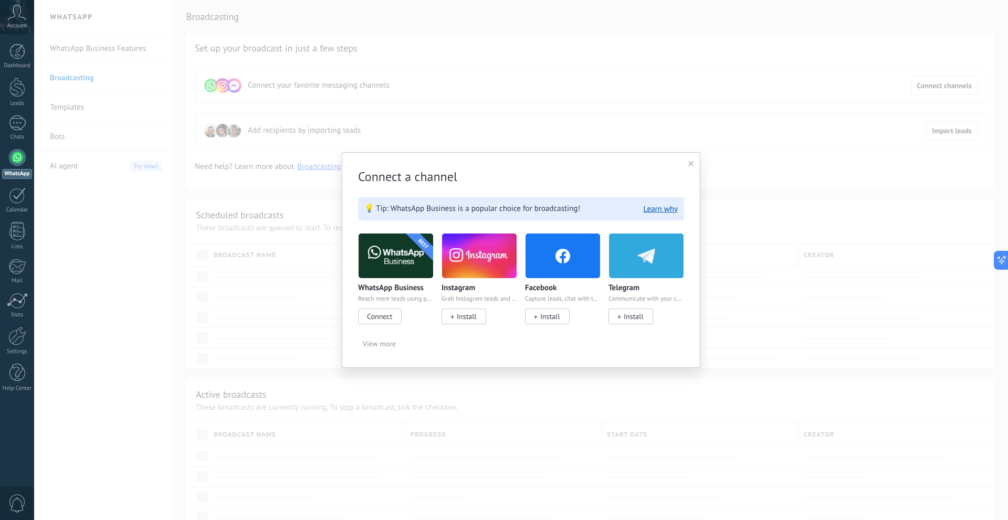
click at [691, 164] on icon at bounding box center [690, 163] width 5 height 5
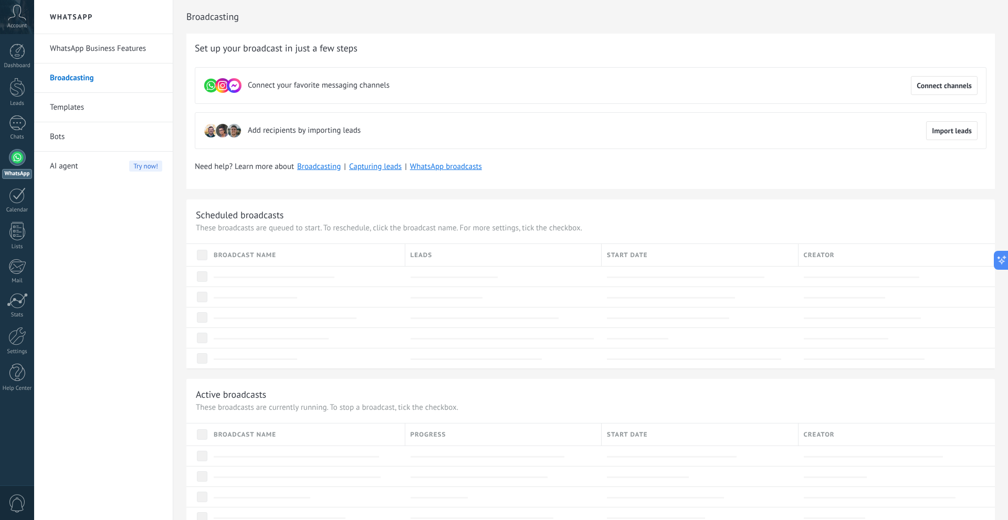
click at [107, 50] on link "WhatsApp Business Features" at bounding box center [106, 48] width 112 height 29
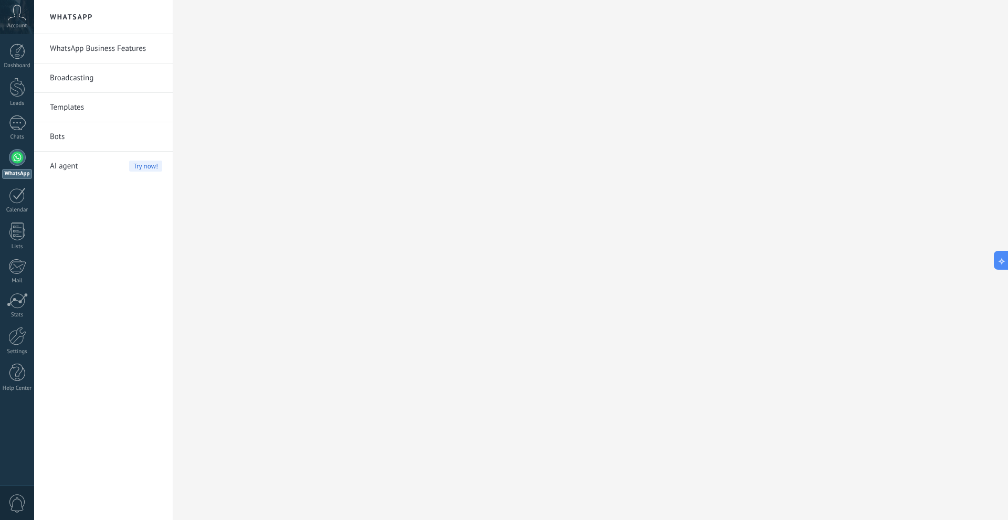
click at [107, 50] on link "WhatsApp Business Features" at bounding box center [106, 48] width 112 height 29
click at [25, 161] on link "WhatsApp" at bounding box center [17, 164] width 34 height 30
click at [503, 82] on div at bounding box center [590, 260] width 834 height 520
click at [65, 163] on span "AI agent" at bounding box center [64, 166] width 28 height 29
click at [26, 18] on div "Account" at bounding box center [17, 17] width 34 height 34
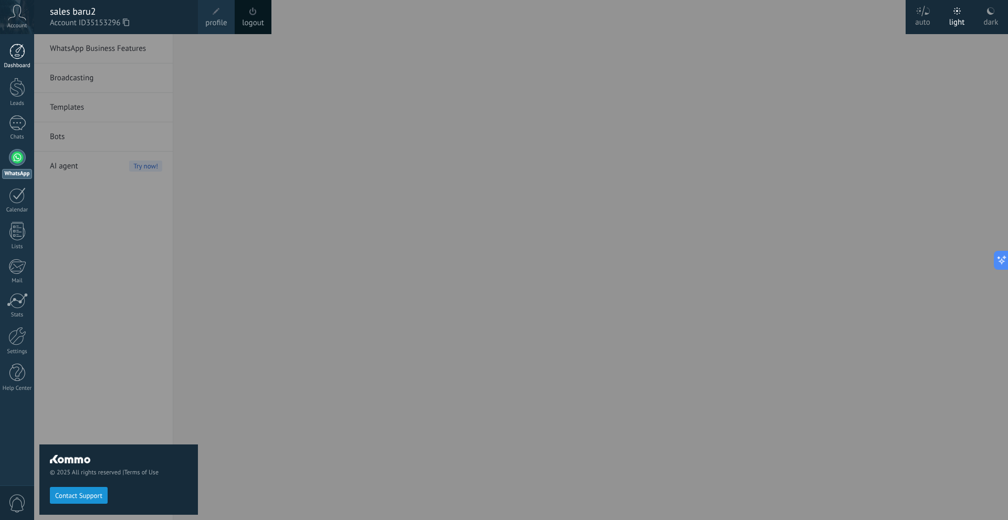
click at [18, 61] on link "Dashboard" at bounding box center [17, 57] width 34 height 26
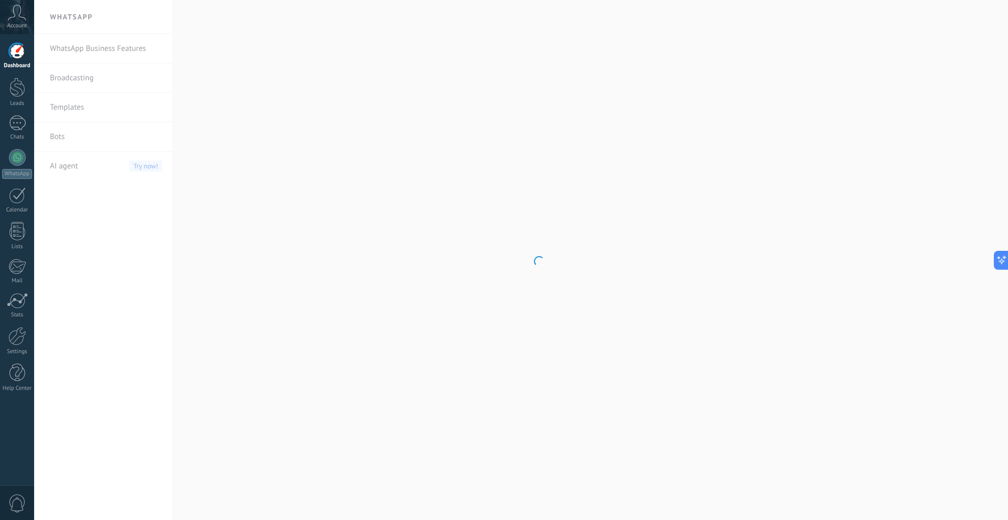
click at [18, 59] on div at bounding box center [17, 52] width 16 height 16
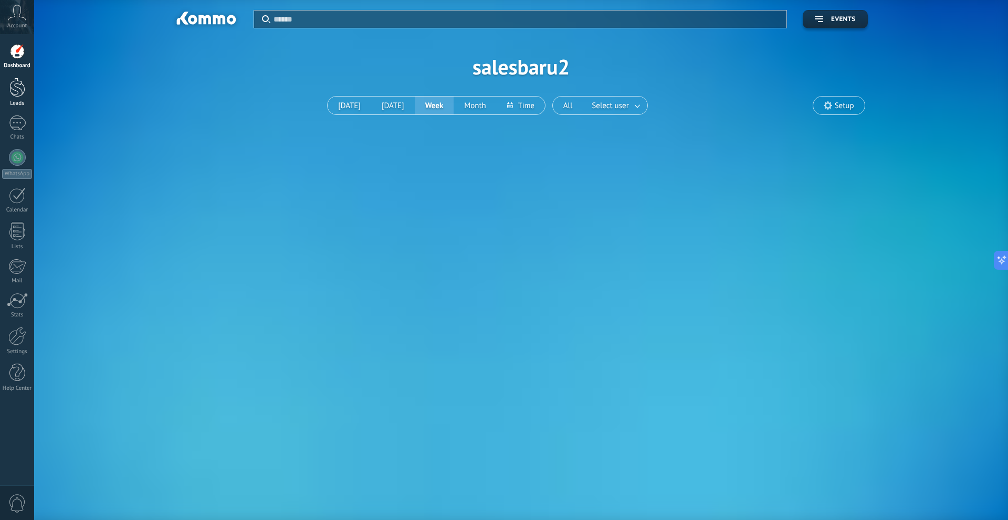
click at [16, 90] on div at bounding box center [17, 87] width 16 height 19
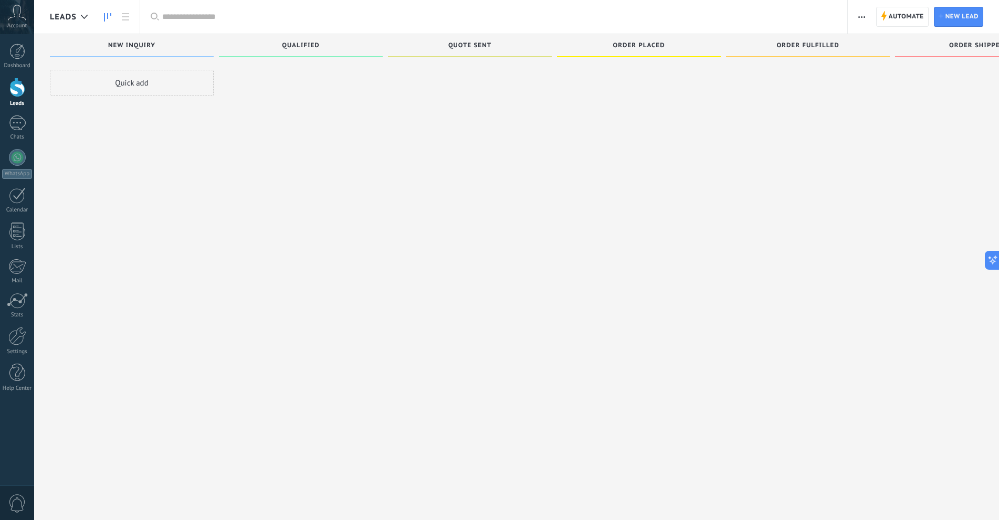
click at [18, 114] on div "Dashboard Leads Chats WhatsApp Customers" at bounding box center [17, 223] width 34 height 359
click at [4, 134] on div "Chats" at bounding box center [17, 137] width 30 height 7
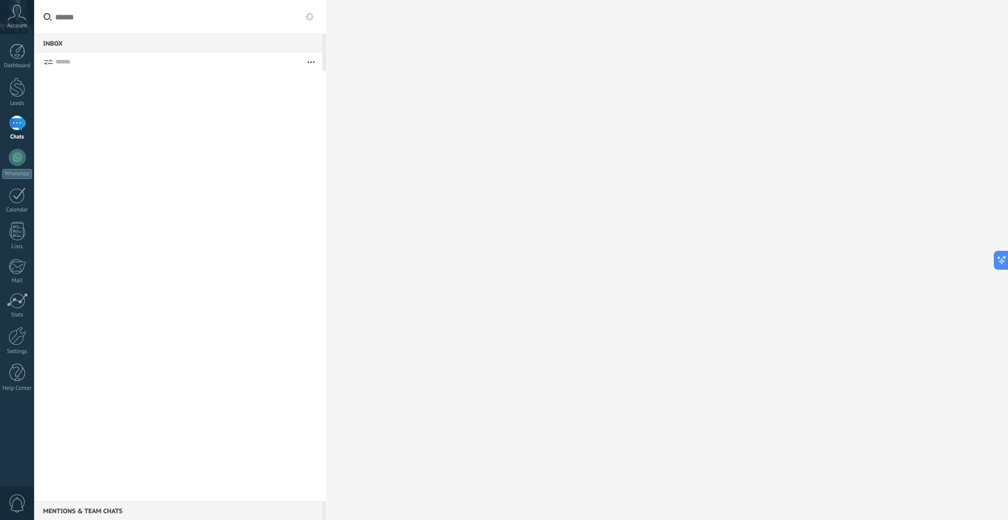
click at [310, 60] on button "button" at bounding box center [311, 61] width 23 height 19
click at [310, 61] on button "button" at bounding box center [311, 61] width 23 height 19
click at [501, 60] on div at bounding box center [667, 260] width 682 height 520
click at [132, 16] on input "text" at bounding box center [180, 17] width 292 height 34
click at [526, 65] on div at bounding box center [667, 260] width 682 height 520
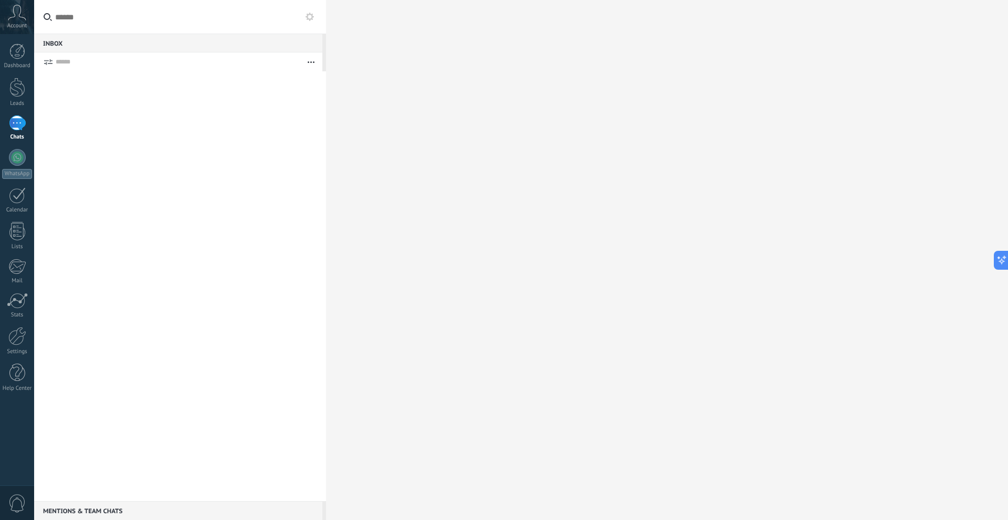
click at [184, 129] on div at bounding box center [180, 286] width 292 height 430
click at [14, 158] on div at bounding box center [17, 157] width 17 height 17
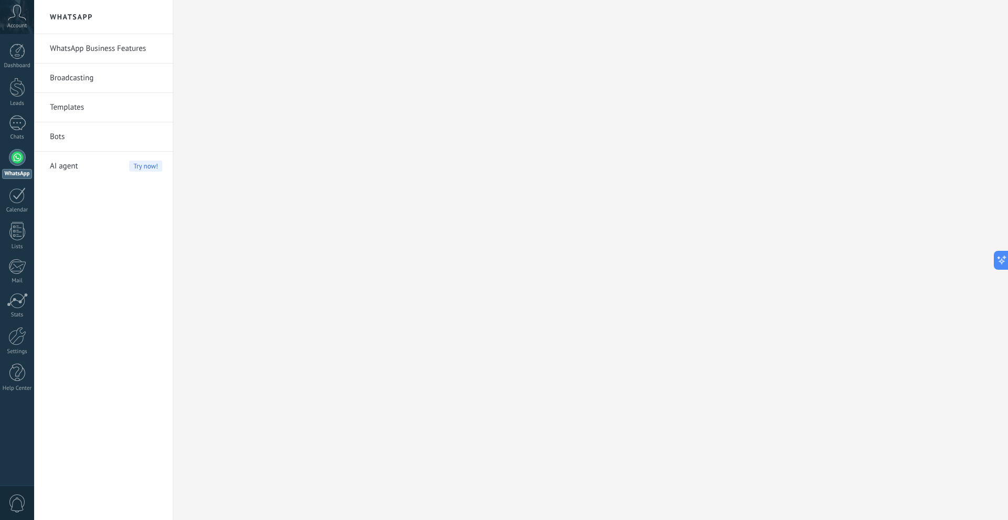
click at [113, 51] on link "WhatsApp Business Features" at bounding box center [106, 48] width 112 height 29
click at [408, 81] on div at bounding box center [590, 260] width 834 height 520
click at [11, 51] on div at bounding box center [17, 52] width 16 height 16
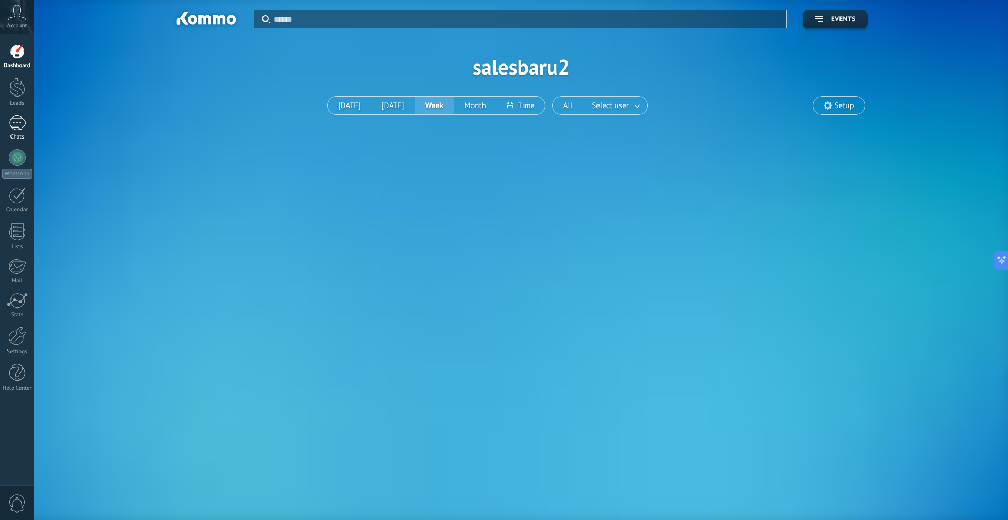
click at [16, 131] on link "Chats" at bounding box center [17, 127] width 34 height 25
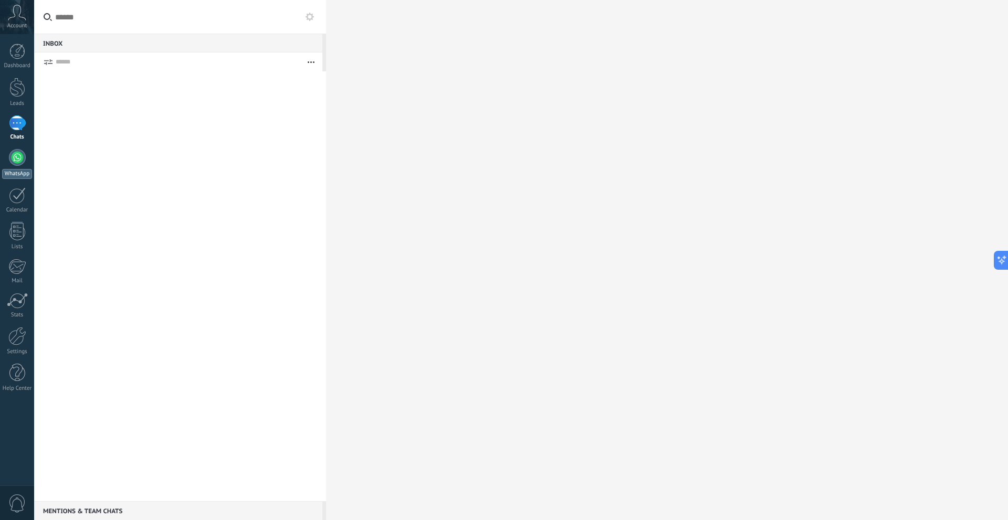
click at [16, 158] on div at bounding box center [17, 157] width 17 height 17
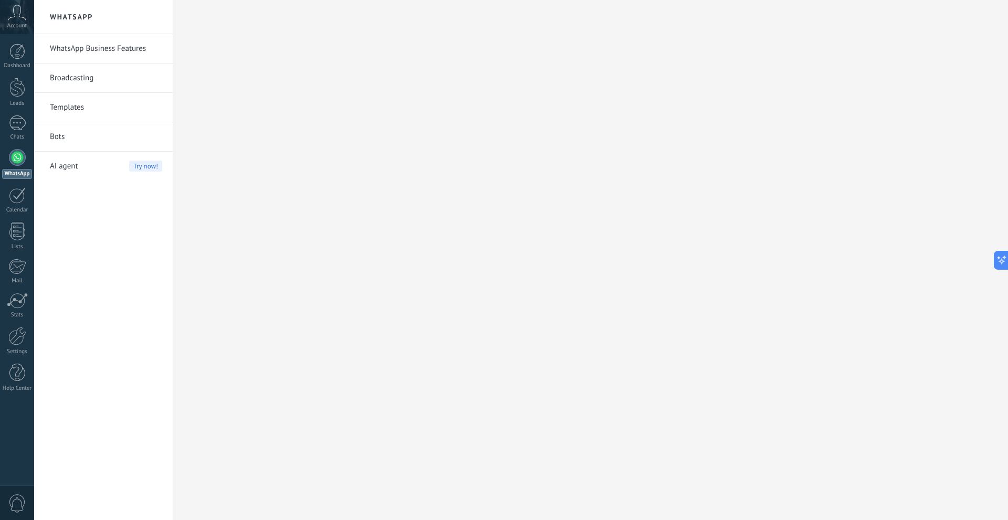
click at [311, 147] on div at bounding box center [590, 260] width 834 height 520
click at [100, 78] on link "Broadcasting" at bounding box center [106, 77] width 112 height 29
click at [356, 92] on div at bounding box center [590, 260] width 834 height 520
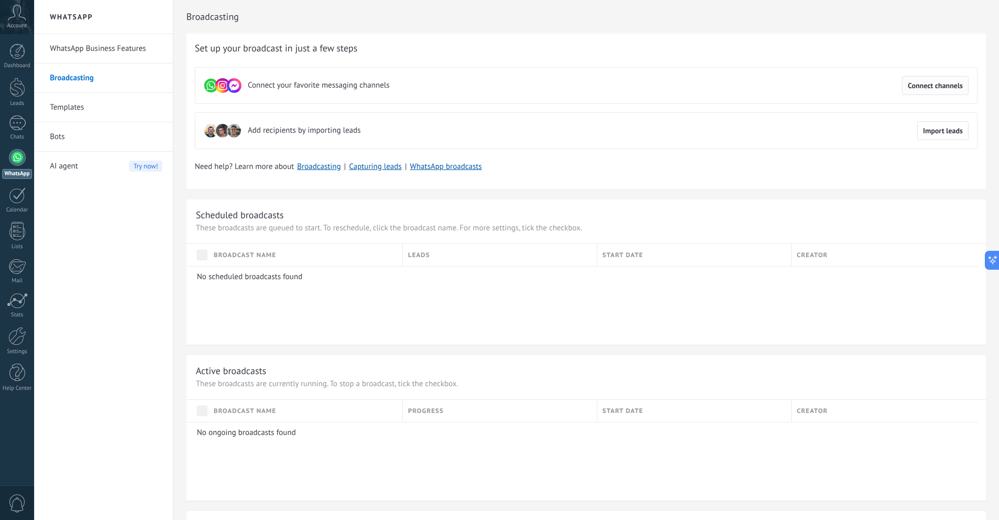
click at [921, 88] on span "Connect channels" at bounding box center [934, 85] width 55 height 7
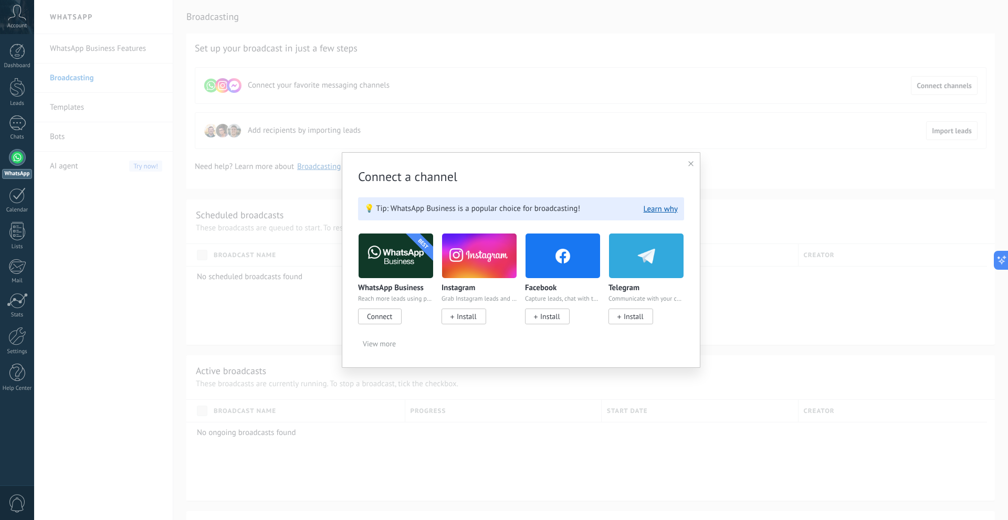
click at [558, 317] on span "Install" at bounding box center [550, 316] width 20 height 9
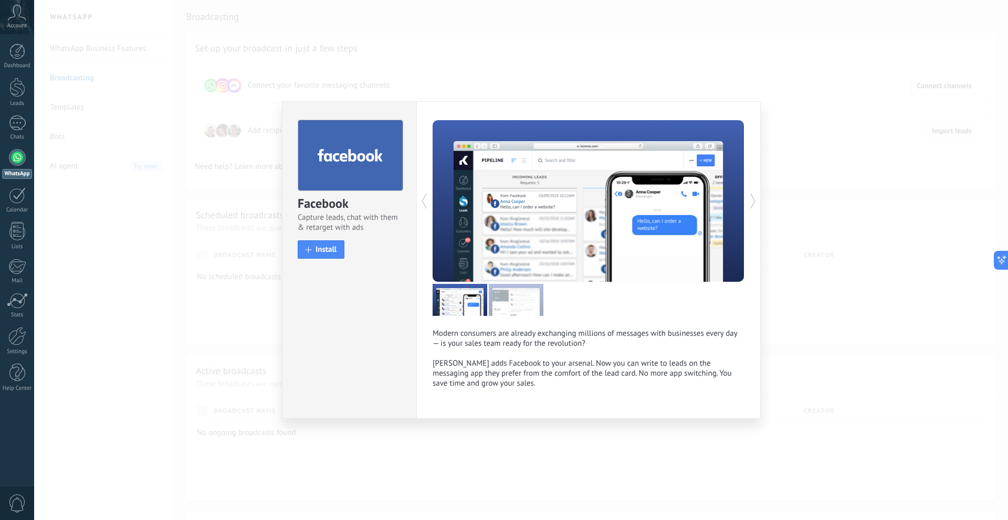
click at [744, 197] on div "Modern consumers are already exchanging millions of messages with businesses ev…" at bounding box center [588, 259] width 344 height 317
click at [745, 197] on div "Modern consumers are already exchanging millions of messages with businesses ev…" at bounding box center [588, 259] width 344 height 317
click at [421, 201] on icon at bounding box center [424, 200] width 10 height 21
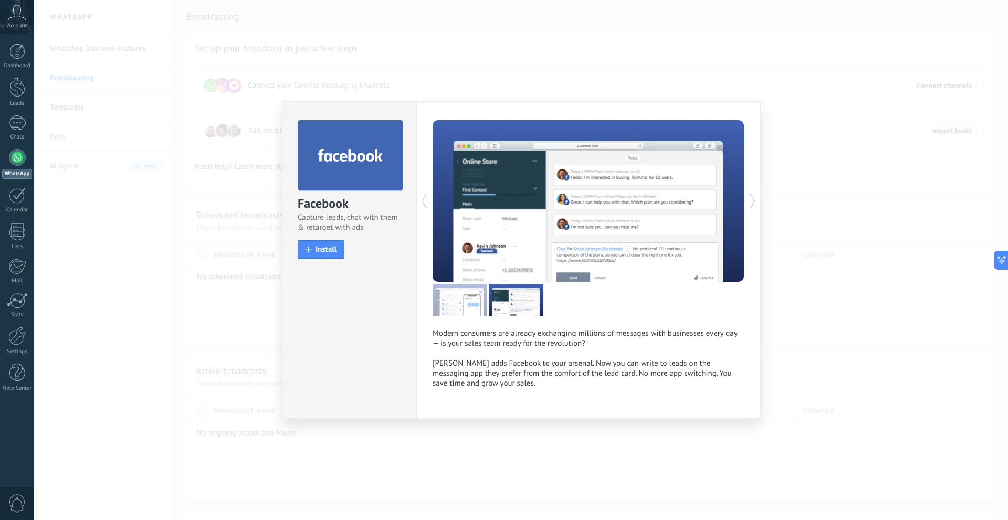
click at [421, 202] on icon at bounding box center [424, 200] width 10 height 21
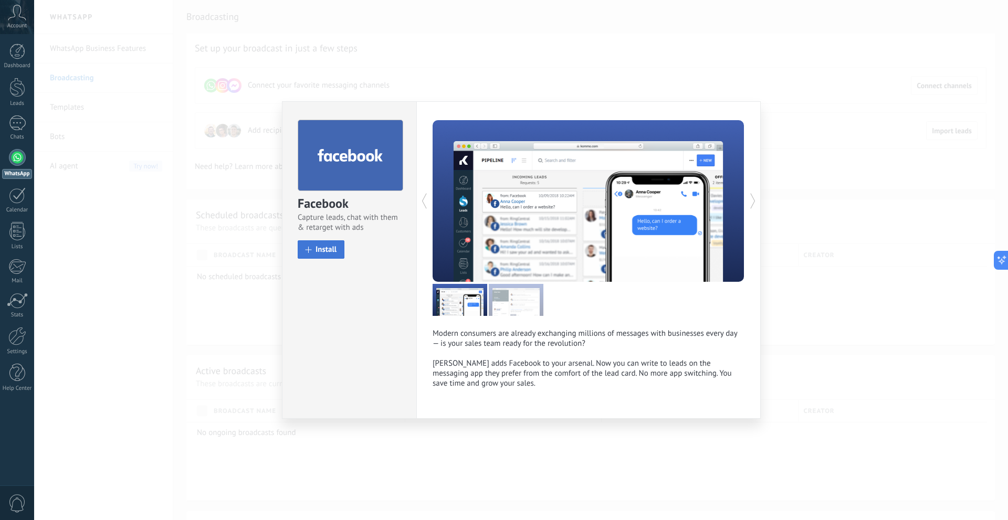
click at [332, 247] on span "Install" at bounding box center [325, 250] width 21 height 8
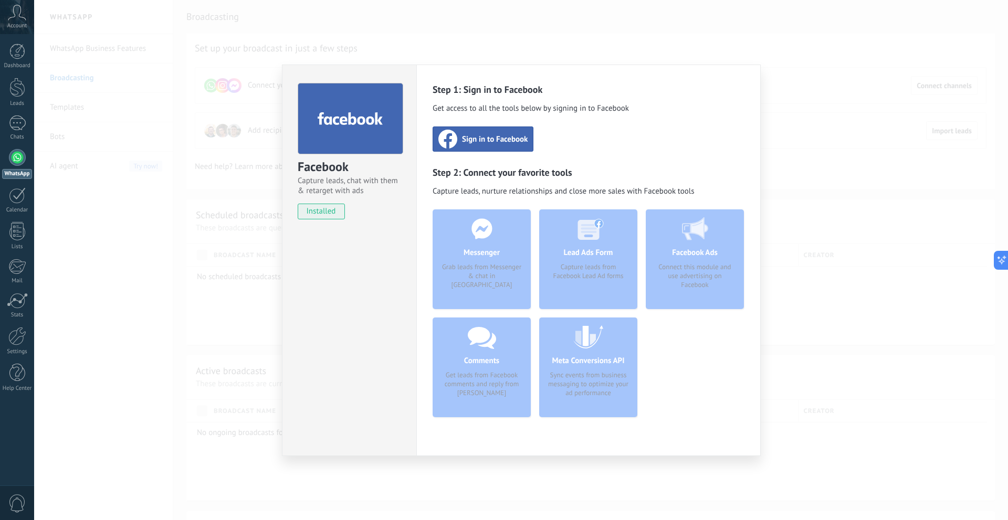
click at [506, 139] on span "Sign in to Facebook" at bounding box center [495, 139] width 66 height 10
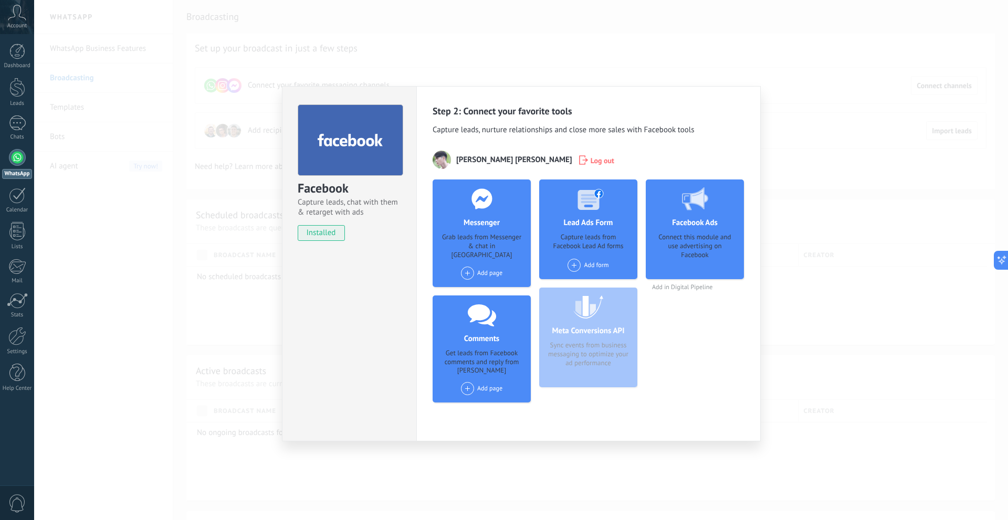
click at [814, 203] on div "Facebook Capture leads, chat with them & retarget with ads installed Uninstall …" at bounding box center [520, 260] width 973 height 520
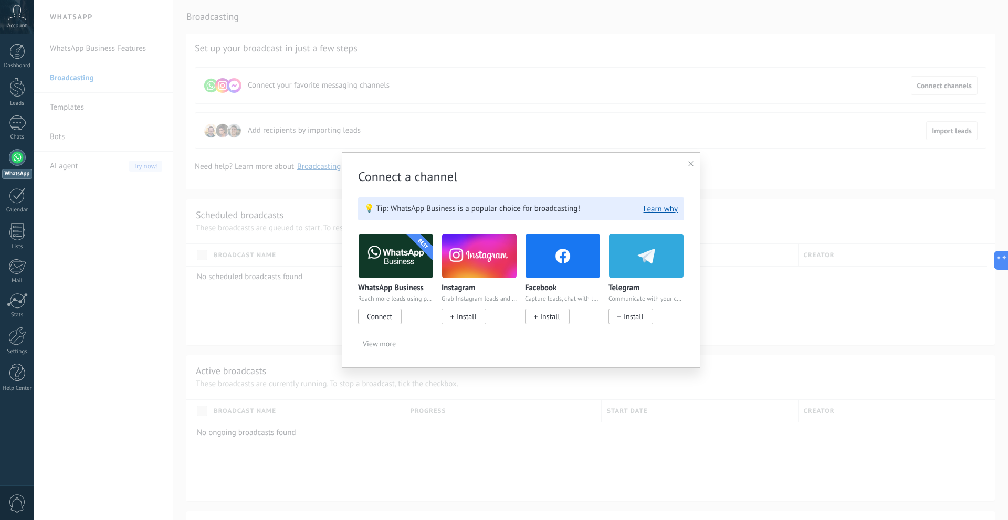
click at [684, 163] on div "Connect a channel 💡 Tip: WhatsApp Business is a popular choice for broadcasting…" at bounding box center [521, 260] width 358 height 216
click at [692, 162] on icon at bounding box center [690, 163] width 5 height 5
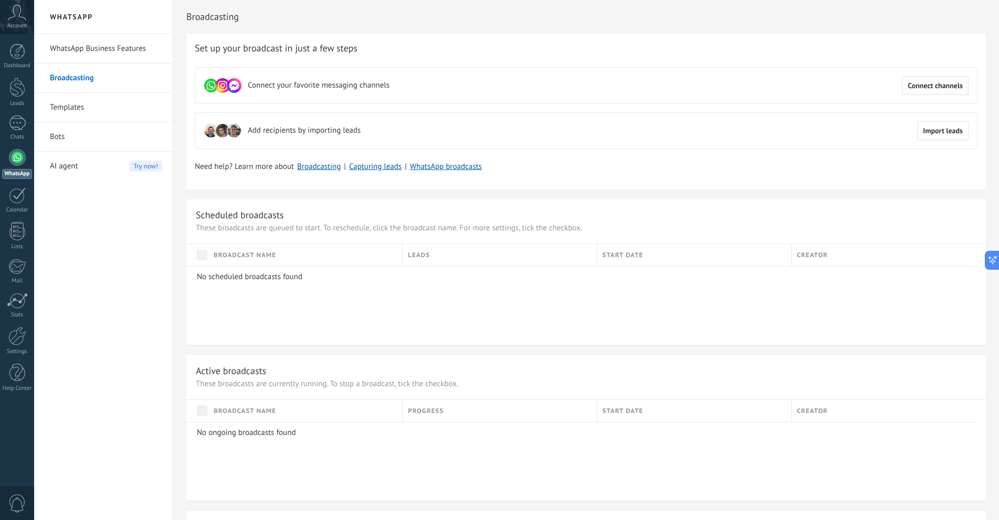
click at [941, 89] on span "Connect channels" at bounding box center [934, 85] width 55 height 7
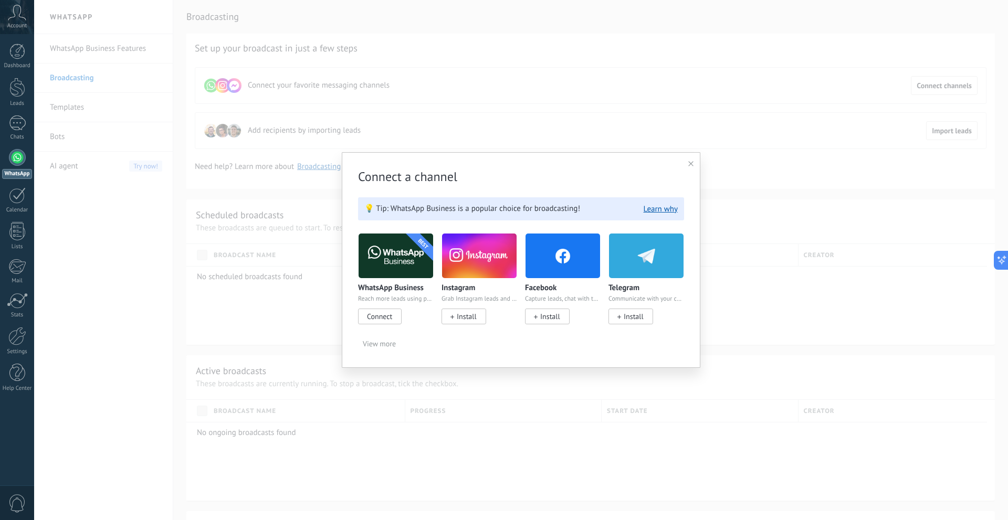
click at [389, 322] on span "Connect" at bounding box center [380, 317] width 44 height 16
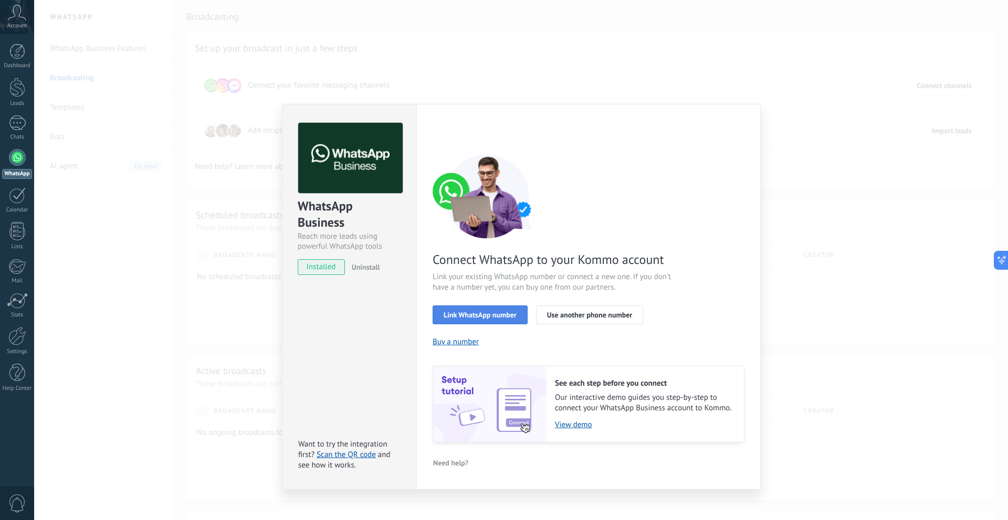
click at [480, 312] on span "Link WhatsApp number" at bounding box center [479, 314] width 73 height 7
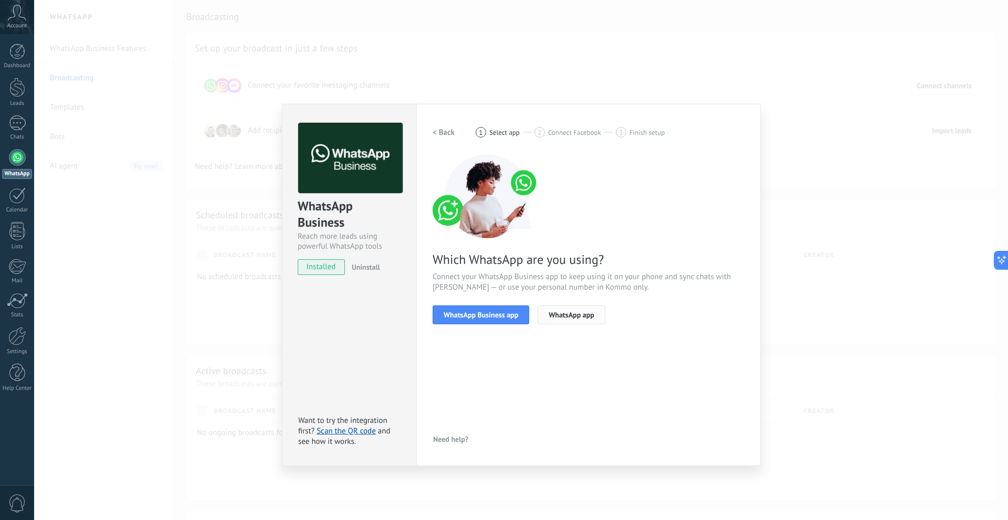
click at [585, 315] on span "WhatsApp app" at bounding box center [571, 314] width 46 height 7
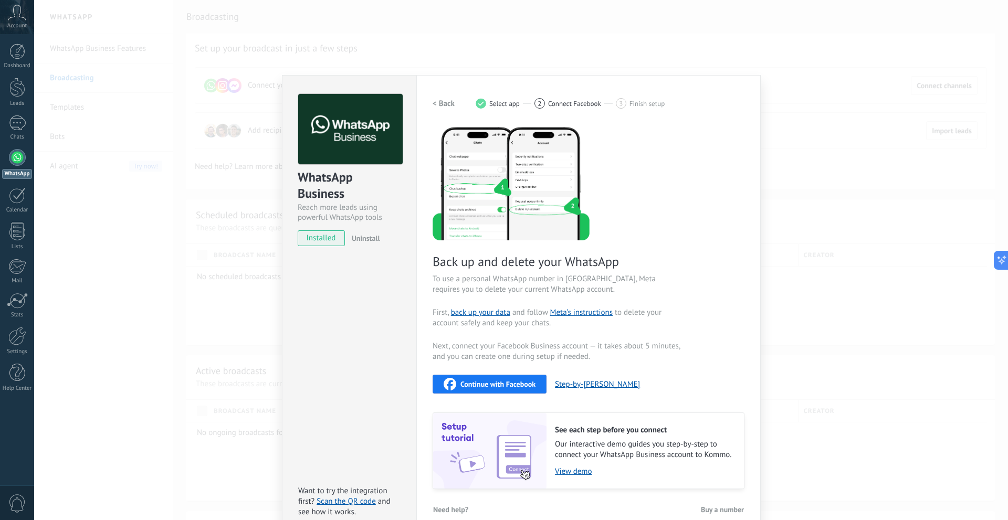
scroll to position [44, 0]
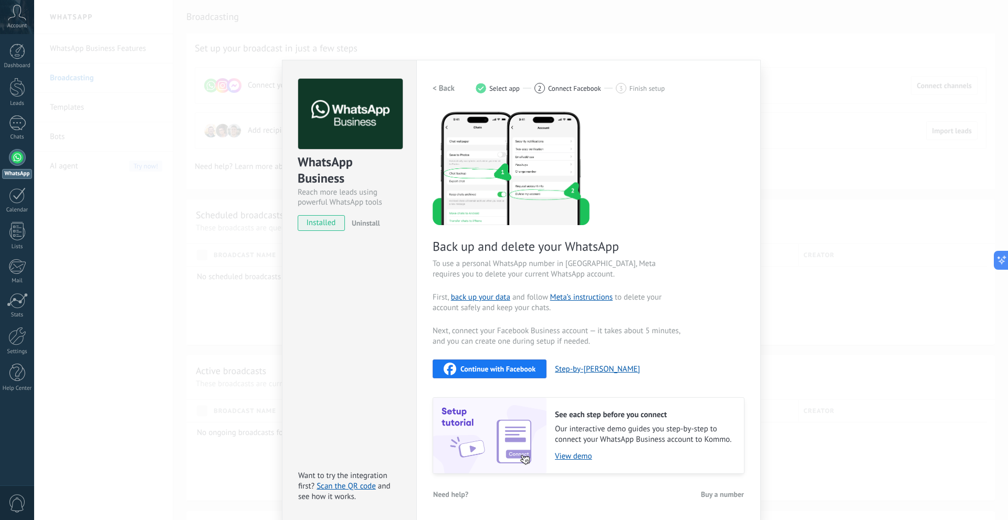
click at [521, 366] on span "Continue with Facebook" at bounding box center [497, 368] width 75 height 7
click at [811, 116] on div "WhatsApp Business Reach more leads using powerful WhatsApp tools installed Unin…" at bounding box center [520, 260] width 973 height 520
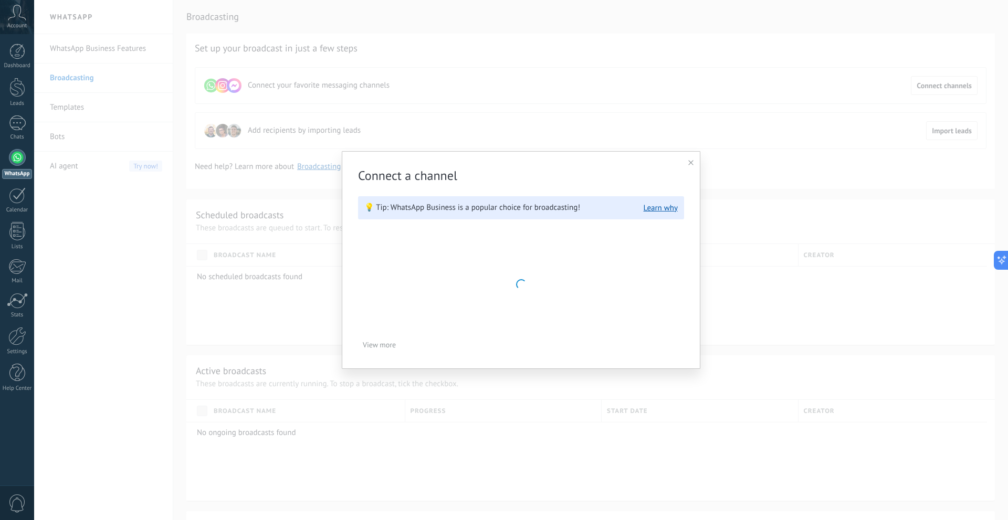
click at [694, 163] on div "Connect a channel 💡 Tip: WhatsApp Business is a popular choice for broadcasting…" at bounding box center [521, 260] width 358 height 218
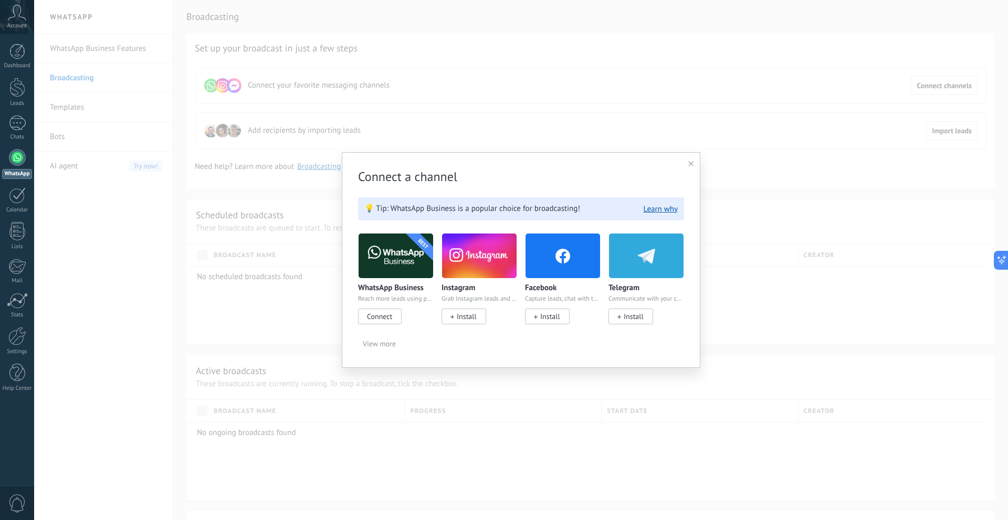
click at [690, 163] on icon at bounding box center [690, 163] width 5 height 5
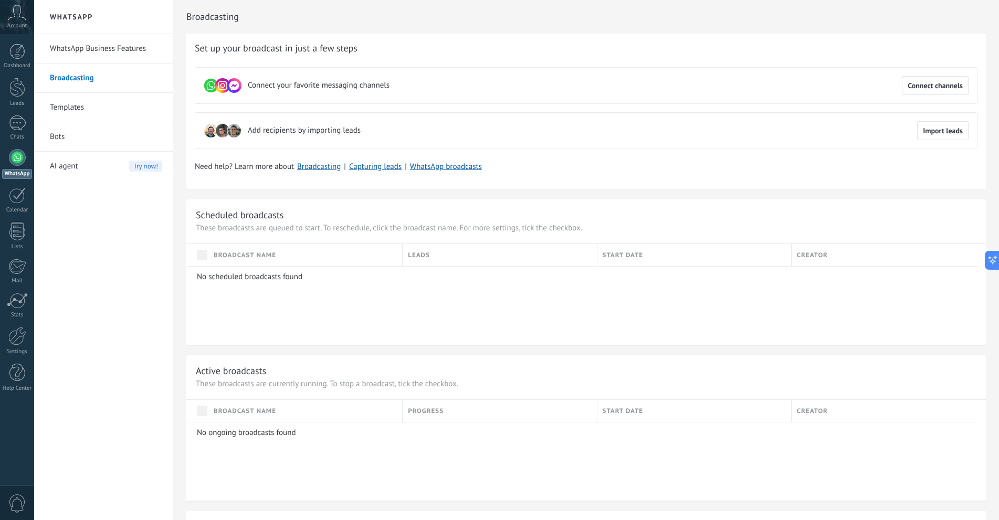
click at [652, 155] on div "Set up your broadcast in just a few steps Connect your favorite messaging chann…" at bounding box center [585, 111] width 799 height 155
click at [924, 89] on span "Connect channels" at bounding box center [934, 85] width 55 height 7
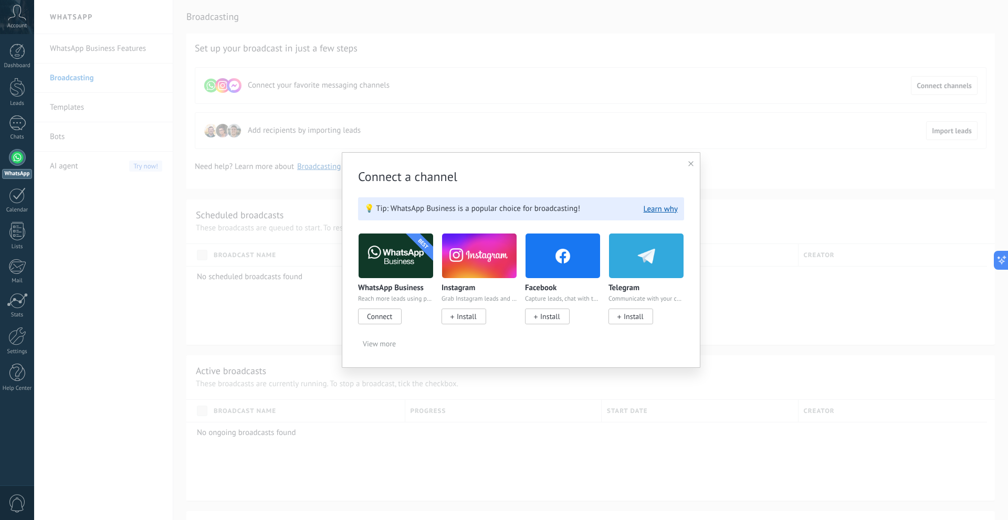
click at [395, 318] on span "Connect" at bounding box center [380, 317] width 44 height 16
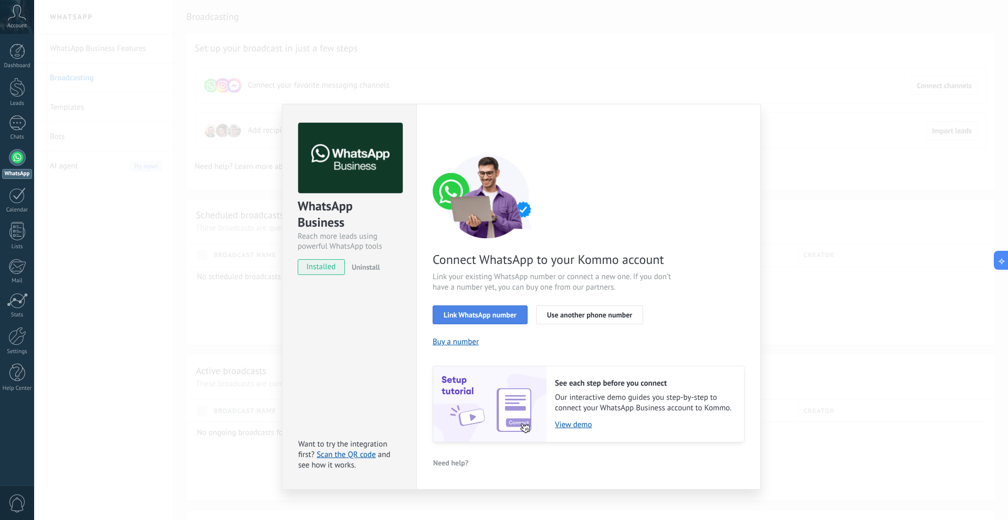
click at [467, 312] on span "Link WhatsApp number" at bounding box center [479, 314] width 73 height 7
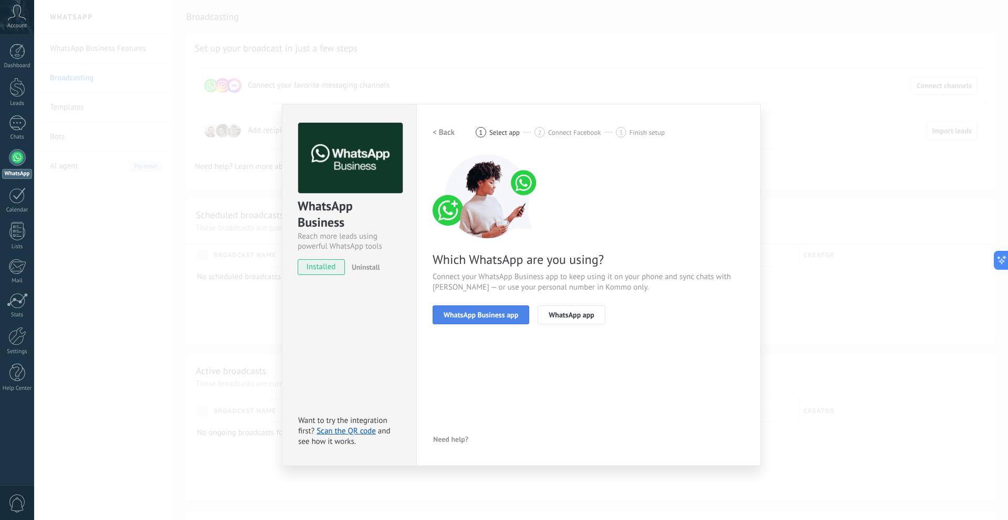
click at [490, 314] on span "WhatsApp Business app" at bounding box center [480, 314] width 75 height 7
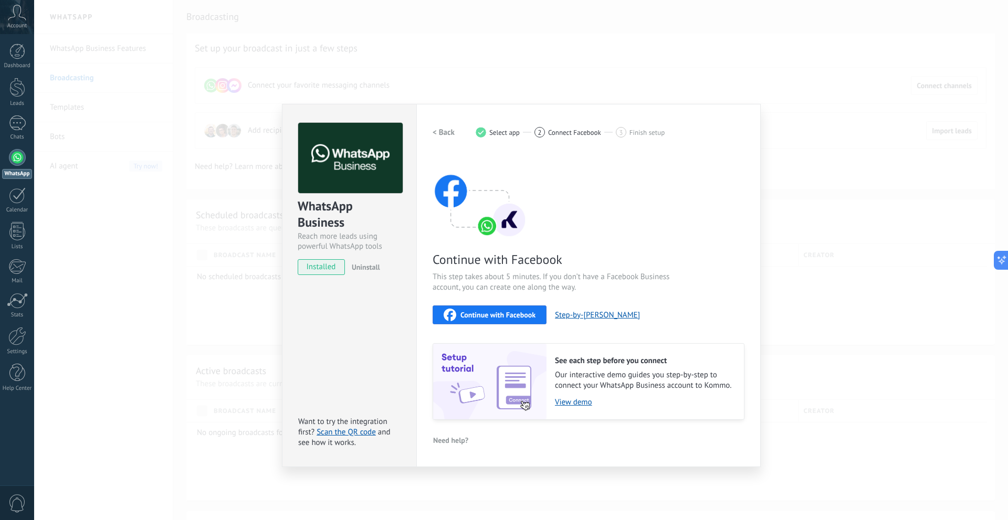
click at [492, 312] on span "Continue with Facebook" at bounding box center [497, 314] width 75 height 7
